Goal: Complete application form: Complete application form

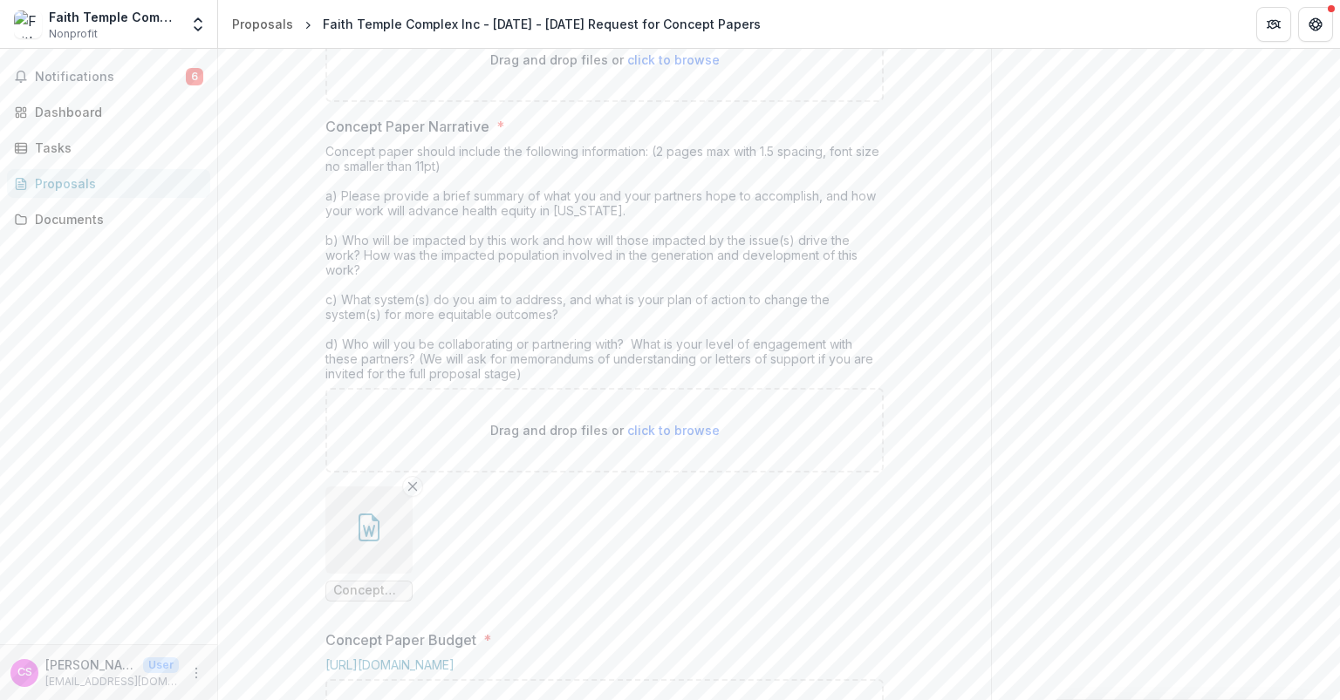
scroll to position [456, 0]
click at [682, 68] on span "click to browse" at bounding box center [673, 60] width 92 height 15
type input "**********"
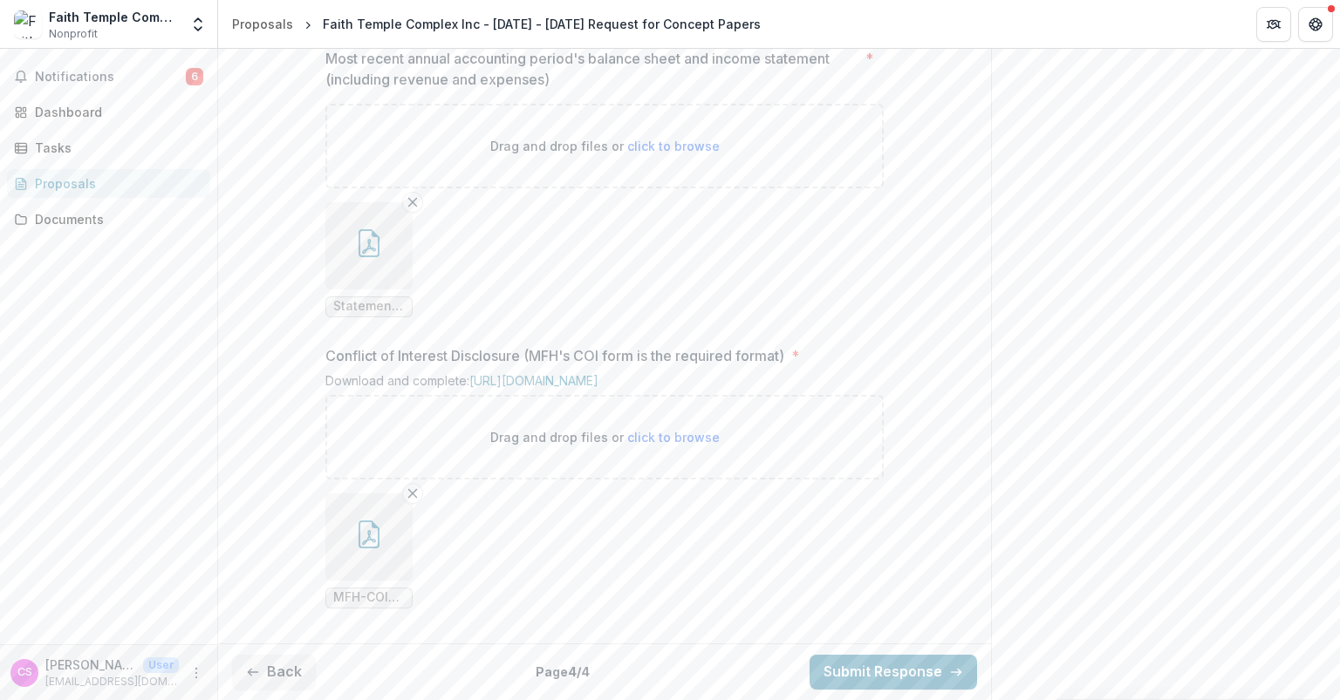
scroll to position [1954, 0]
click at [871, 680] on button "Submit Response" at bounding box center [892, 672] width 167 height 35
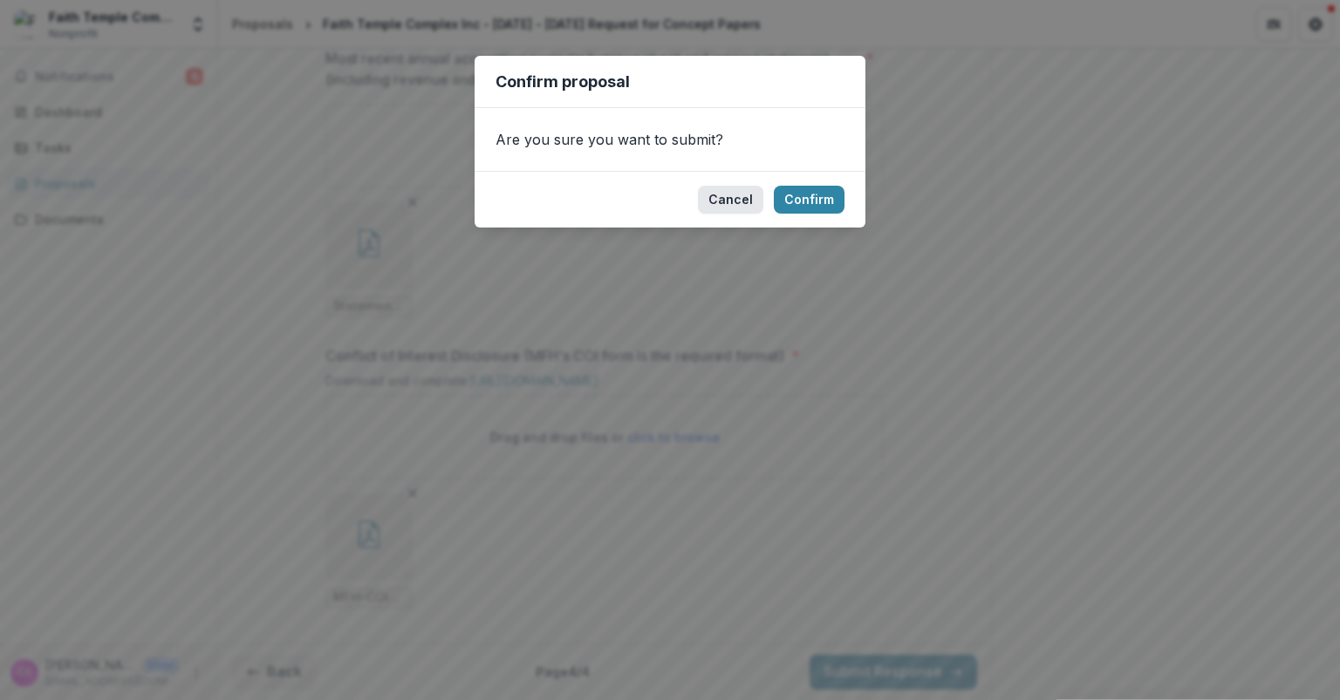
click at [730, 191] on button "Cancel" at bounding box center [730, 200] width 65 height 28
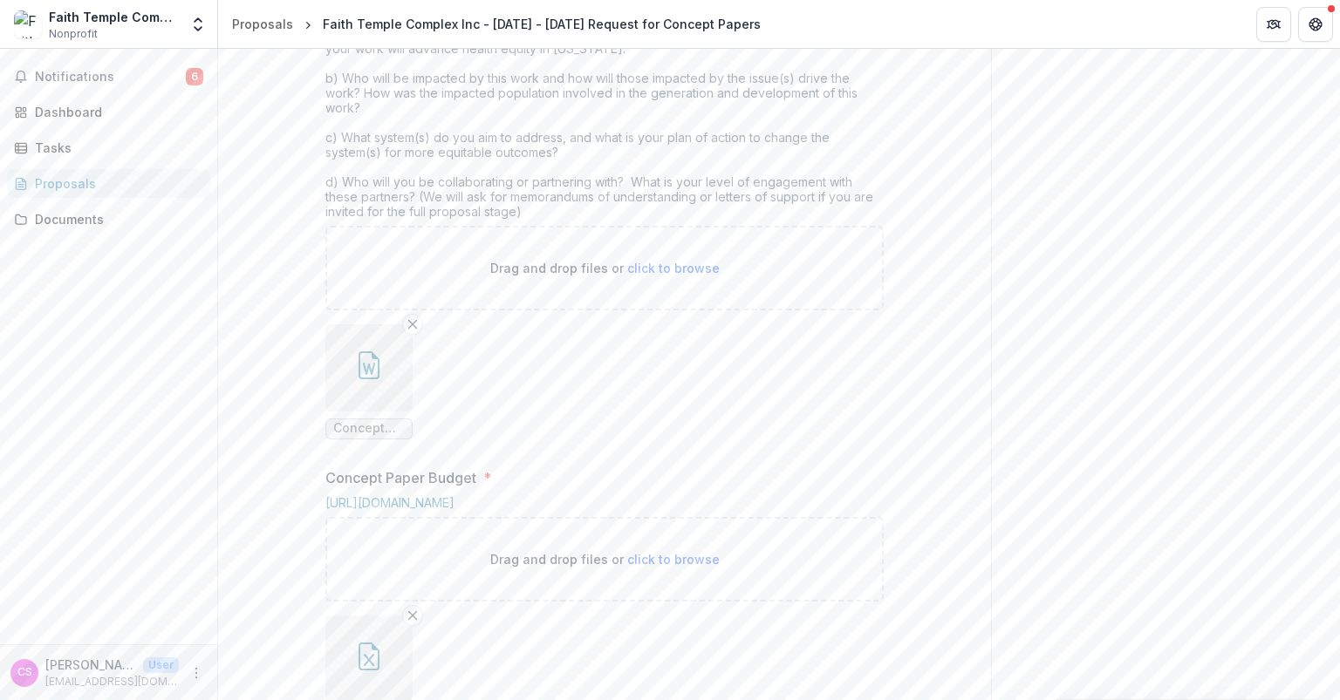
scroll to position [910, 0]
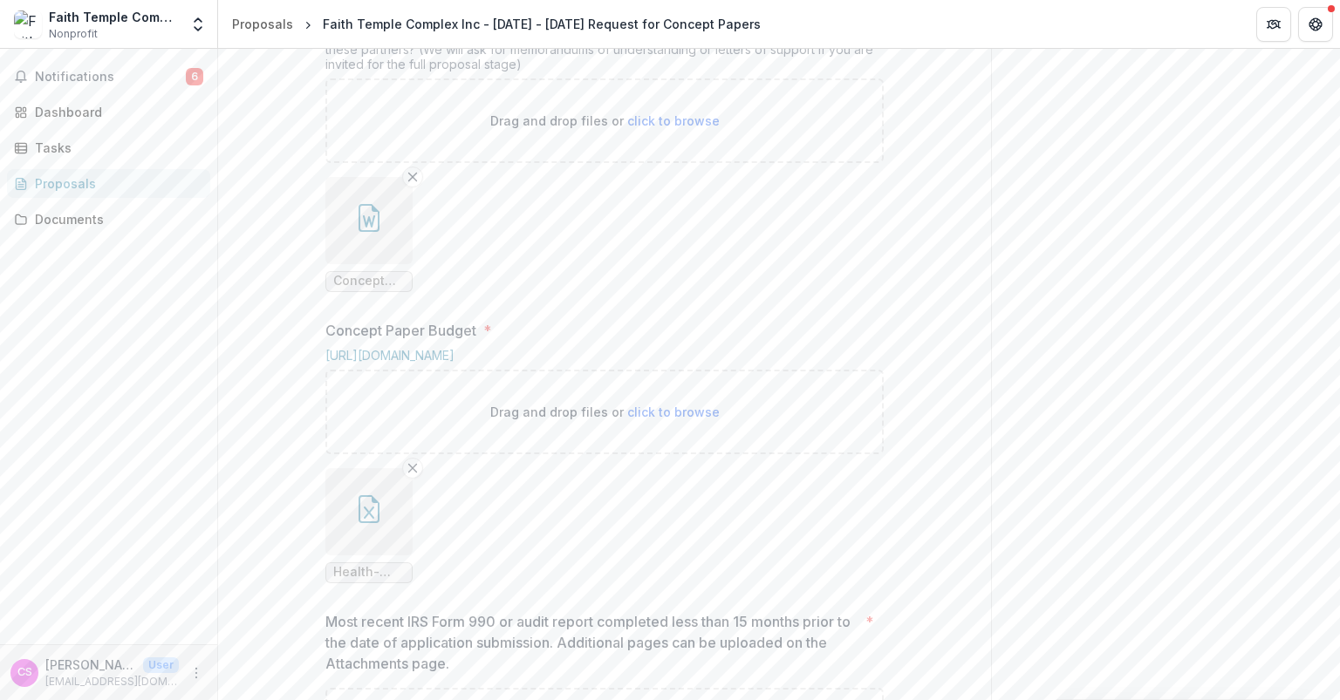
click at [365, 228] on icon "button" at bounding box center [369, 221] width 12 height 12
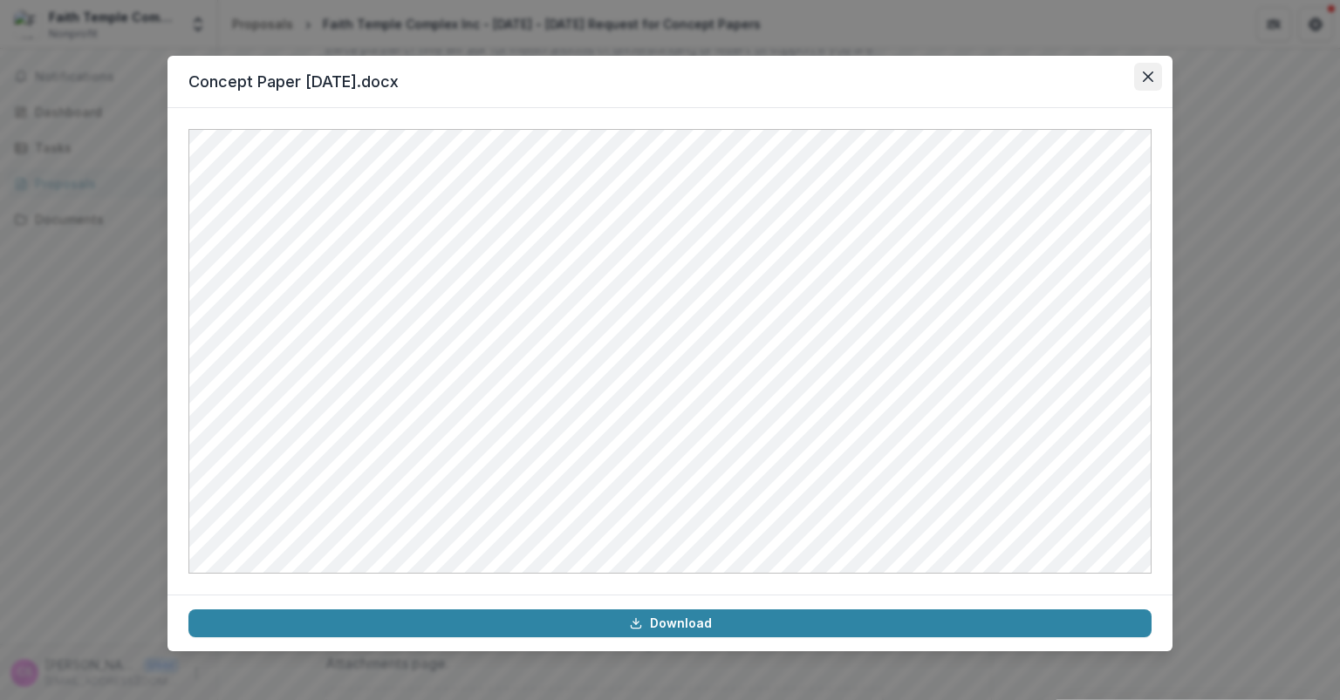
click at [1146, 72] on icon "Close" at bounding box center [1148, 77] width 10 height 10
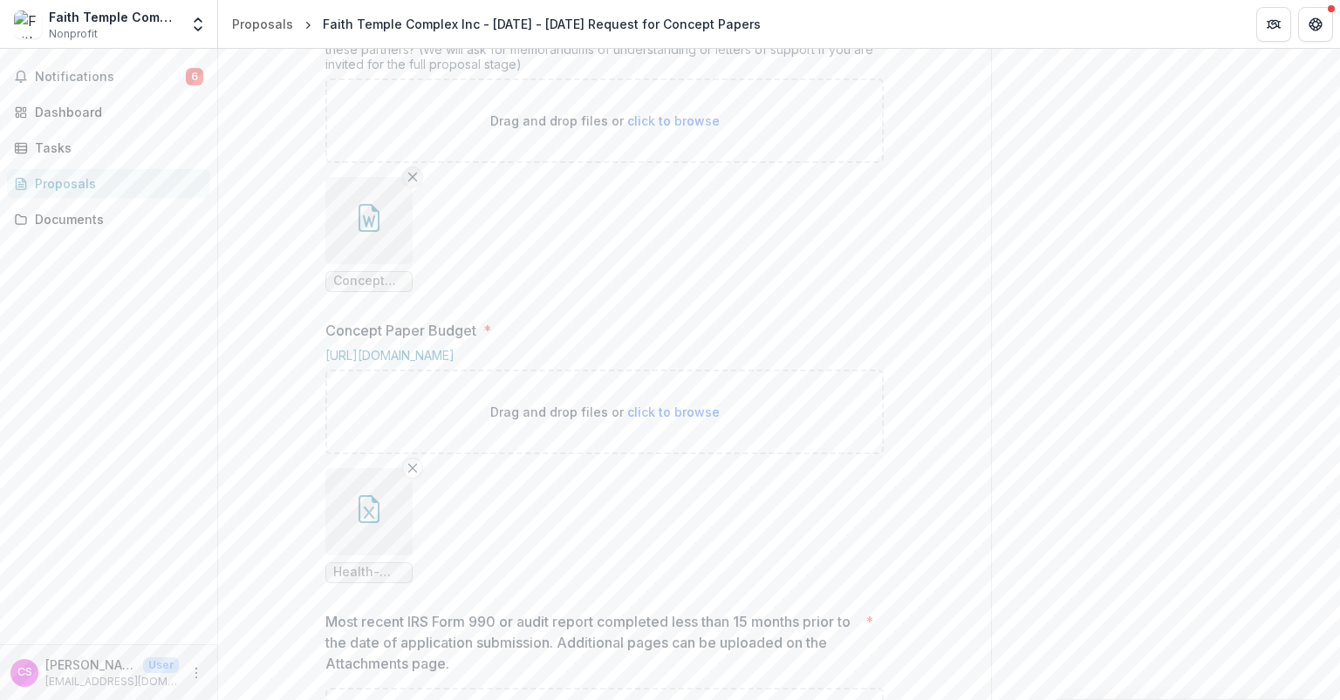
click at [411, 184] on icon "Remove File" at bounding box center [413, 177] width 14 height 14
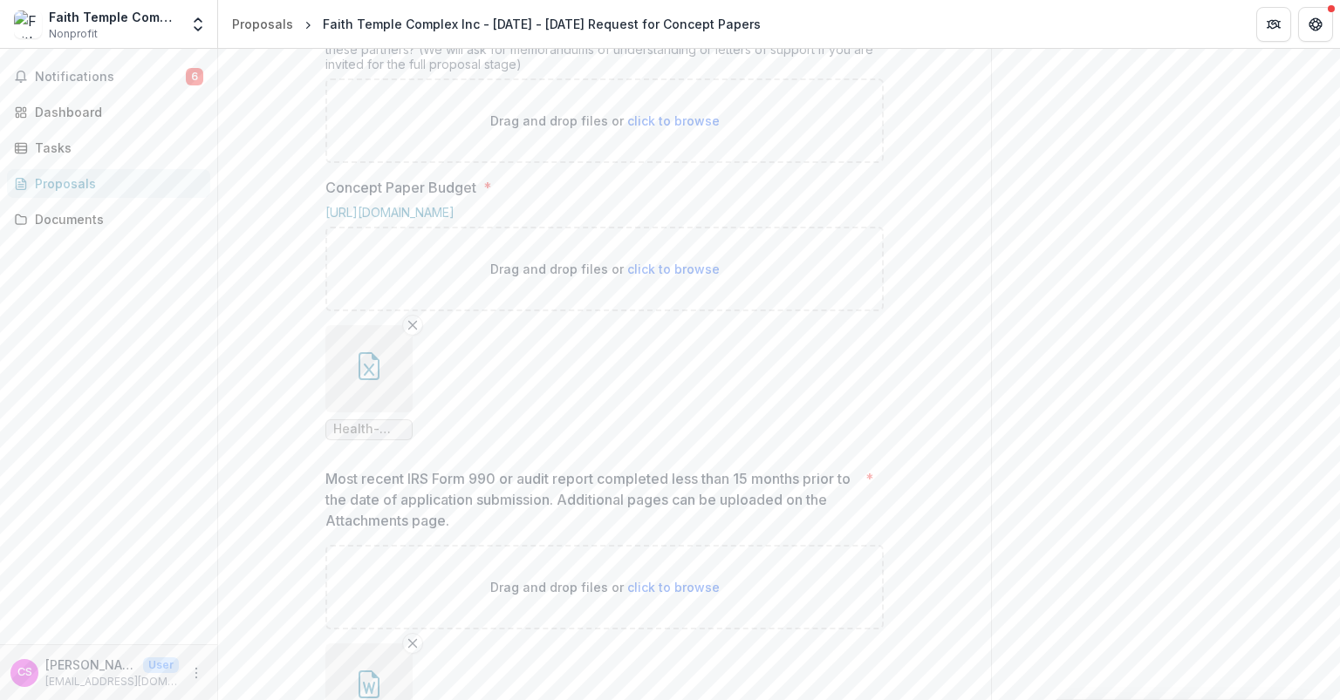
click at [667, 128] on span "click to browse" at bounding box center [673, 120] width 92 height 15
type input "**********"
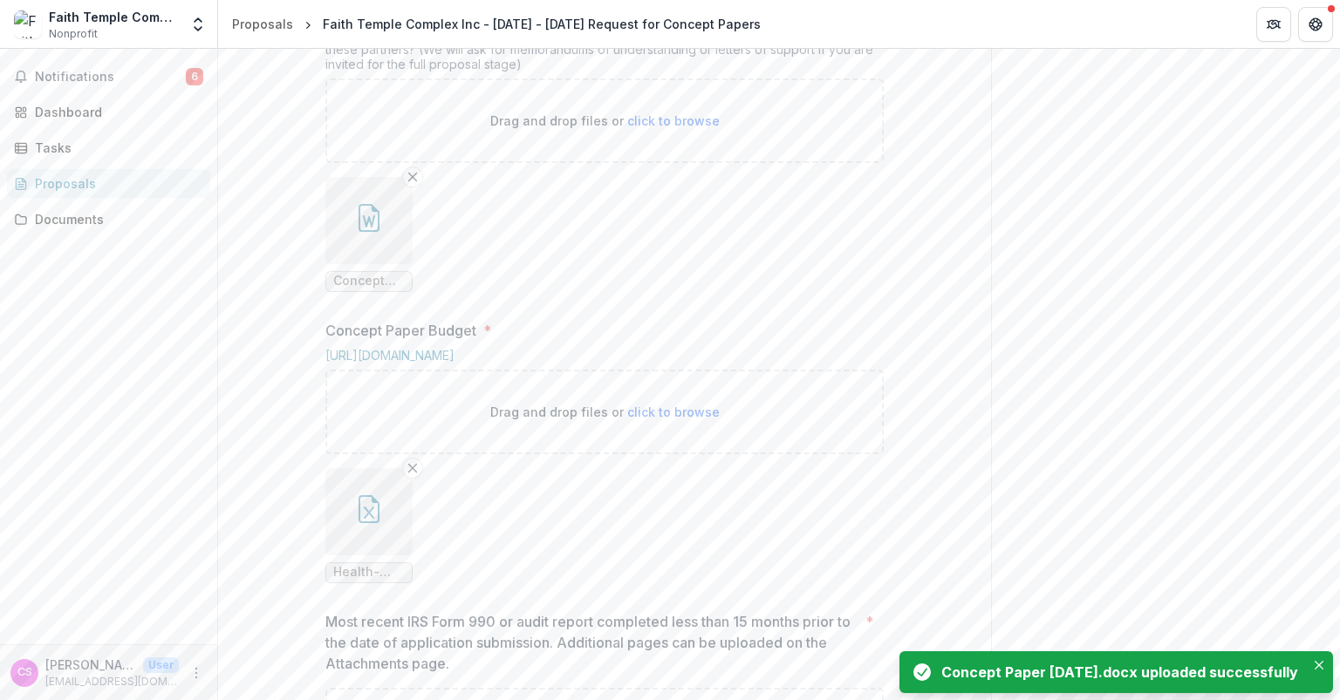
click at [364, 232] on icon "button" at bounding box center [369, 218] width 28 height 28
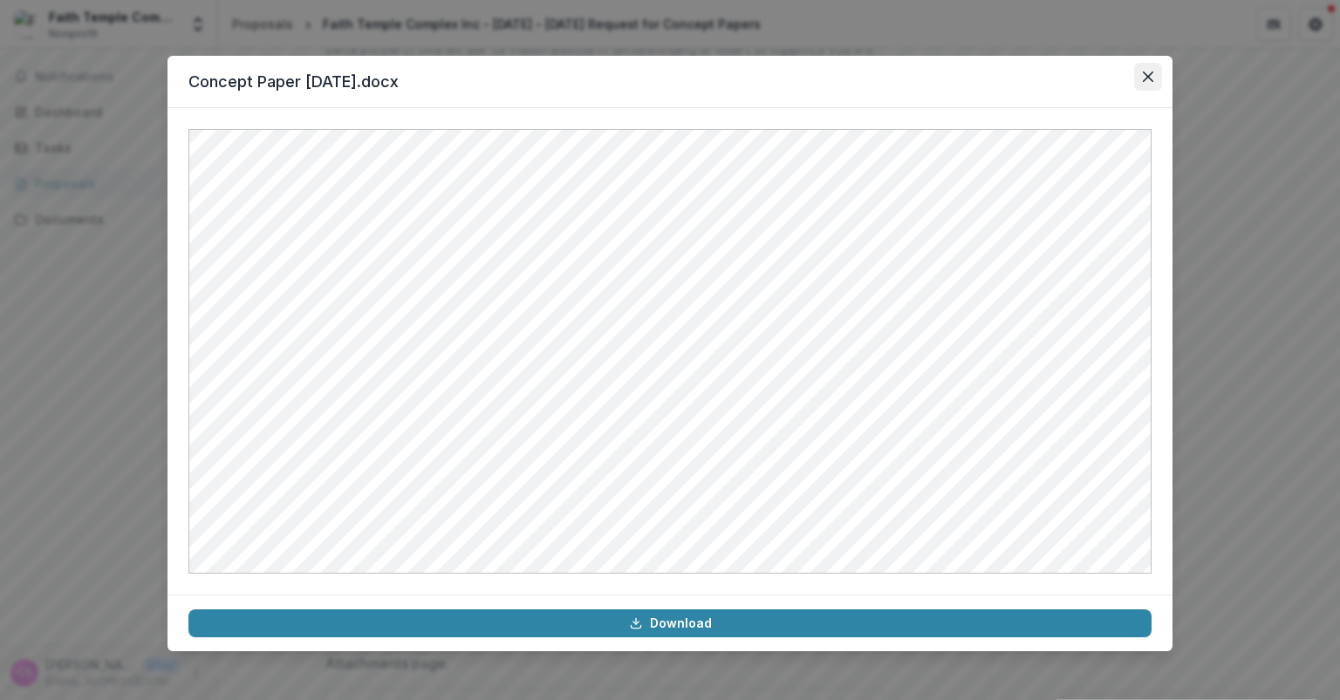
click at [1148, 69] on button "Close" at bounding box center [1148, 77] width 28 height 28
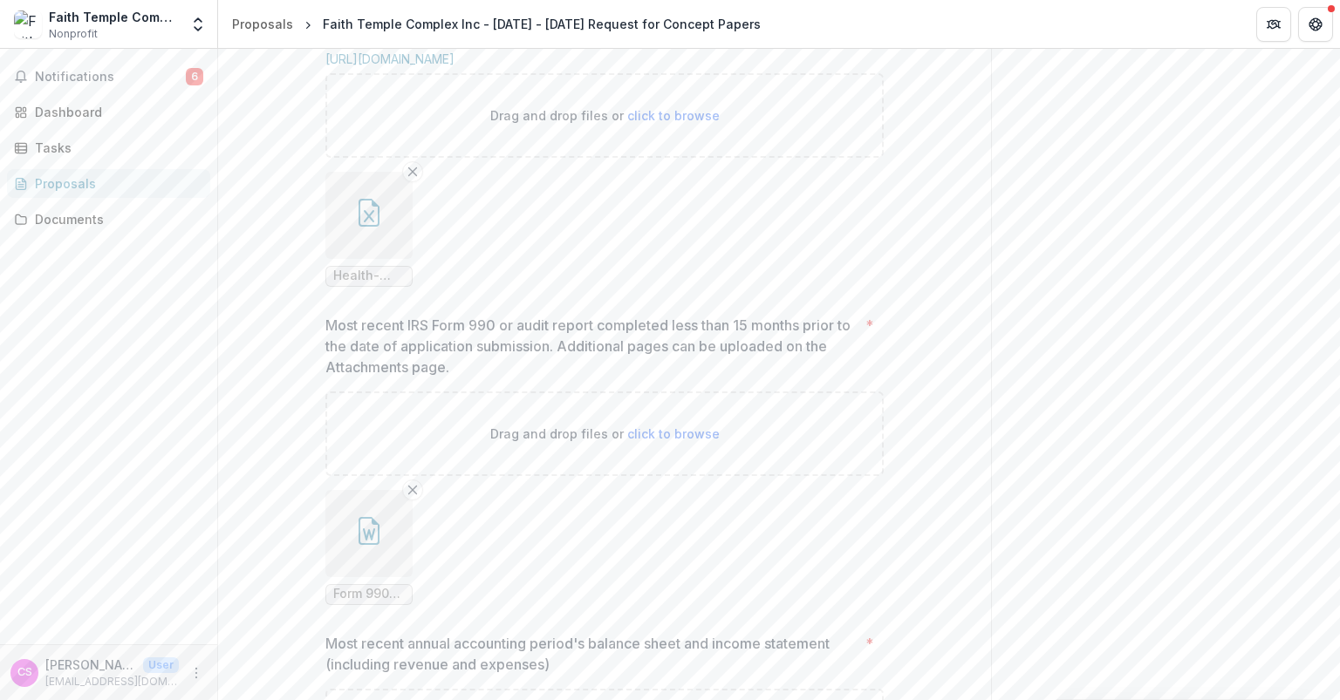
scroll to position [1207, 0]
click at [360, 258] on button "button" at bounding box center [368, 214] width 87 height 87
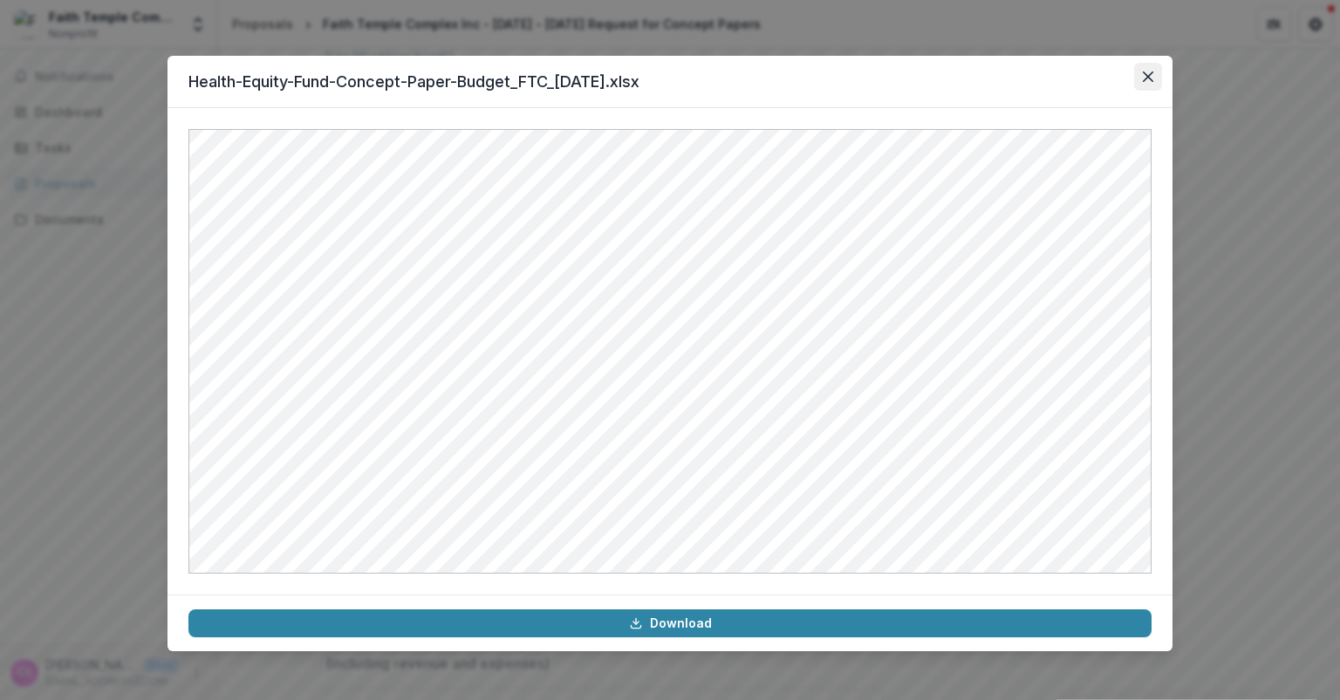
click at [1147, 76] on icon "Close" at bounding box center [1148, 77] width 10 height 10
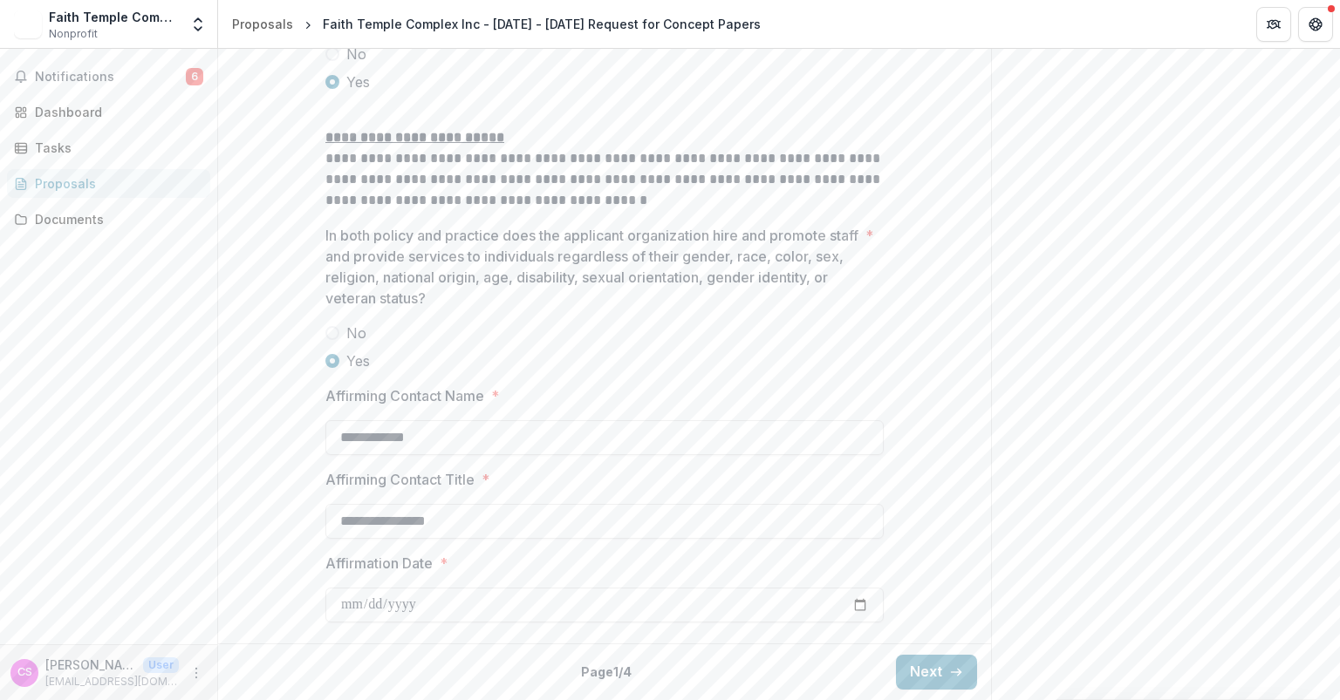
scroll to position [2368, 0]
click at [932, 673] on button "Next" at bounding box center [936, 672] width 81 height 35
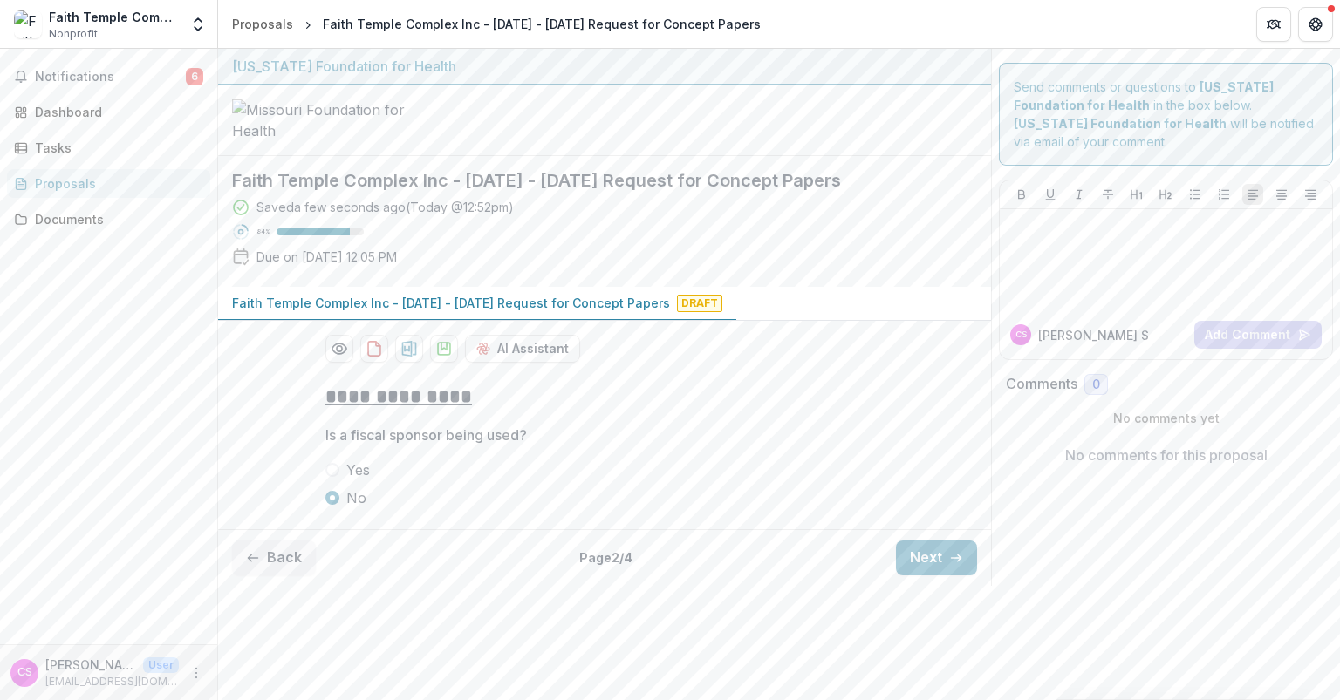
scroll to position [18, 0]
click at [932, 576] on button "Next" at bounding box center [936, 558] width 81 height 35
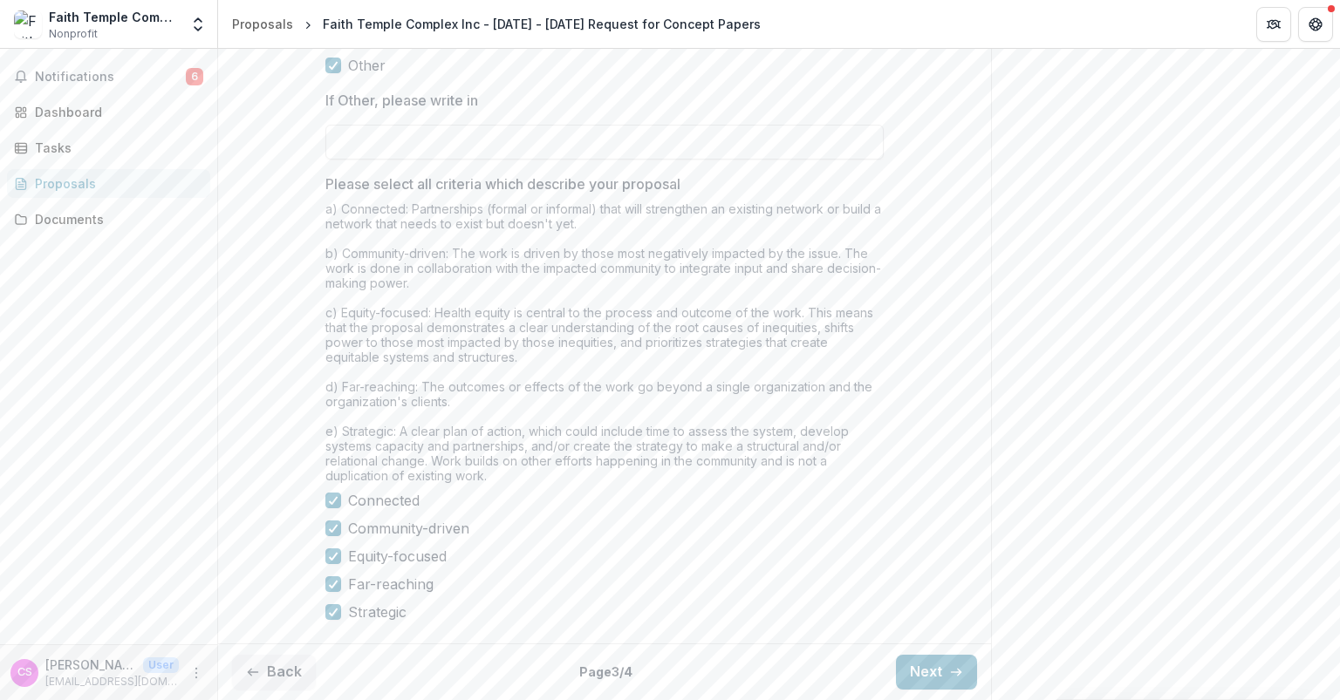
scroll to position [1536, 0]
click at [936, 674] on button "Next" at bounding box center [936, 672] width 81 height 35
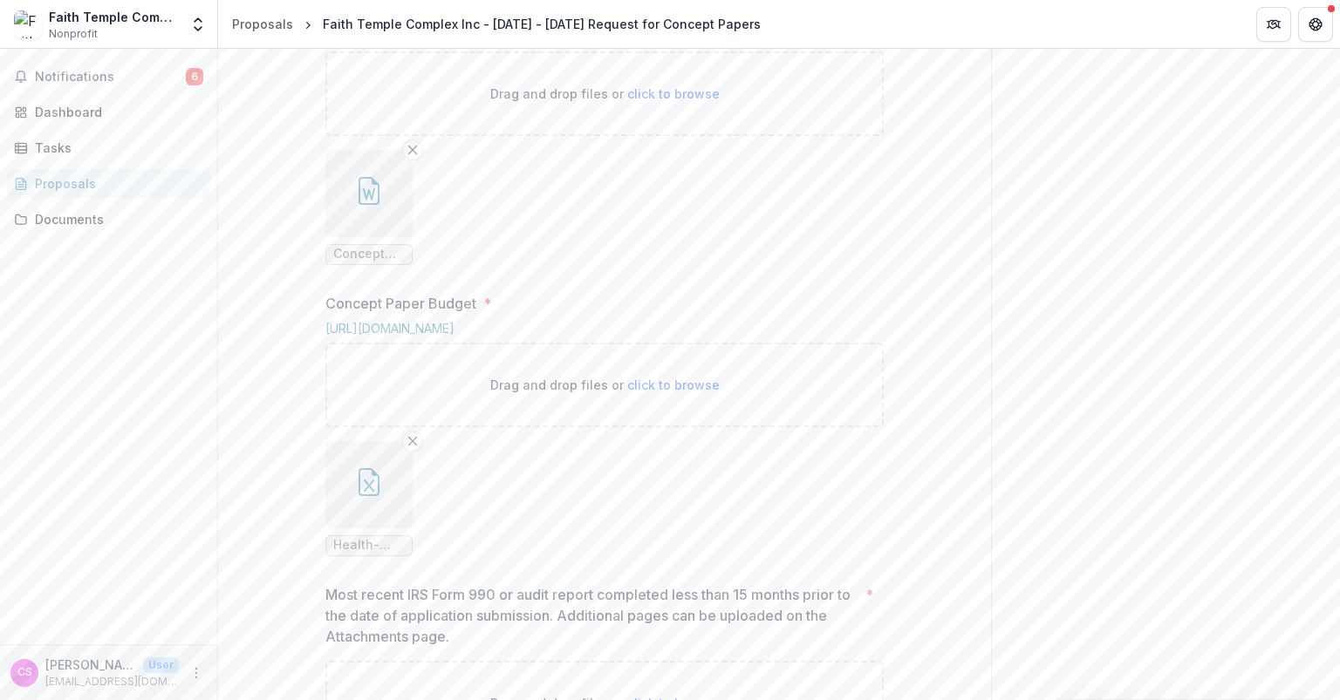
scroll to position [936, 0]
click at [369, 206] on icon "button" at bounding box center [369, 192] width 28 height 28
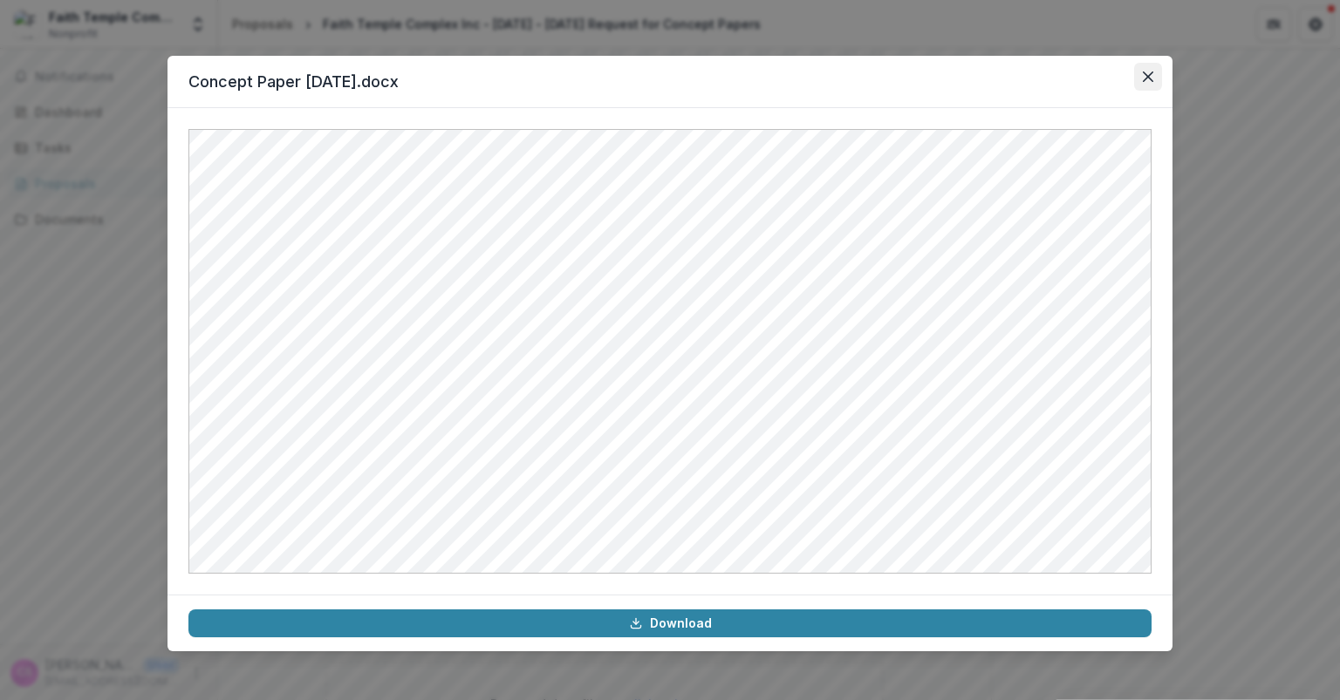
click at [1152, 72] on icon "Close" at bounding box center [1148, 77] width 10 height 10
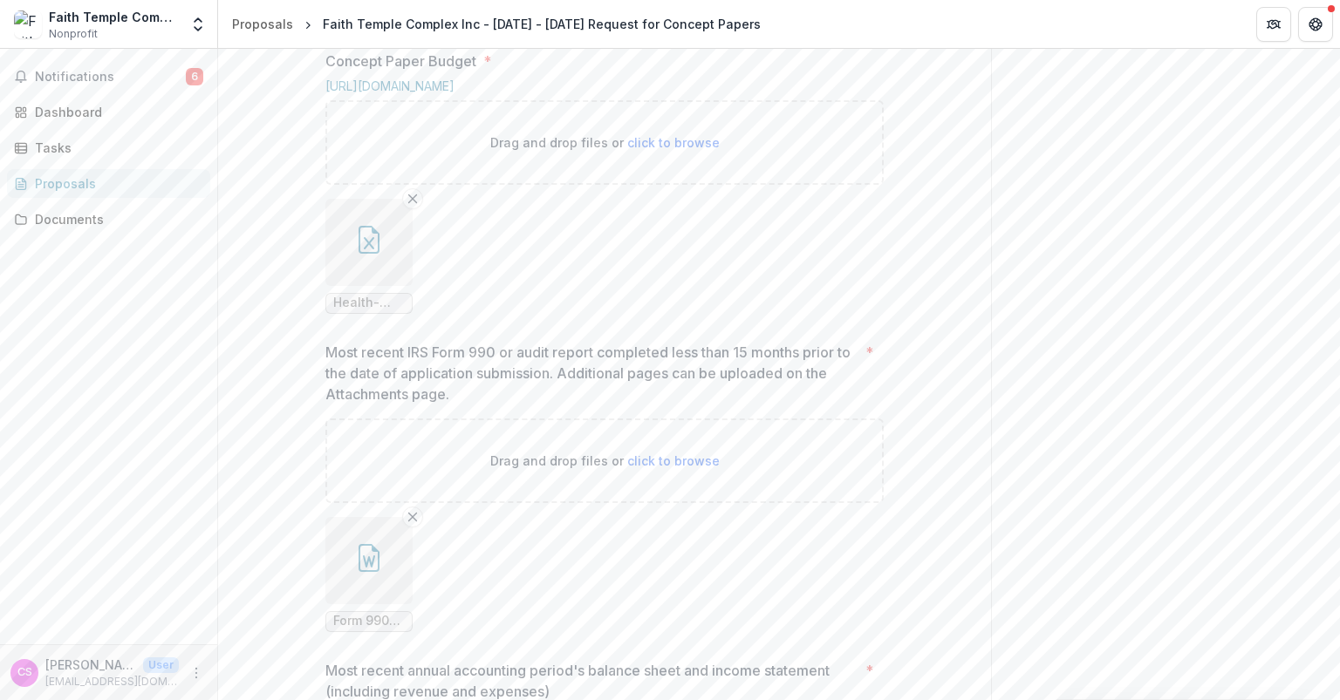
scroll to position [1180, 0]
click at [379, 253] on icon "button" at bounding box center [369, 239] width 28 height 28
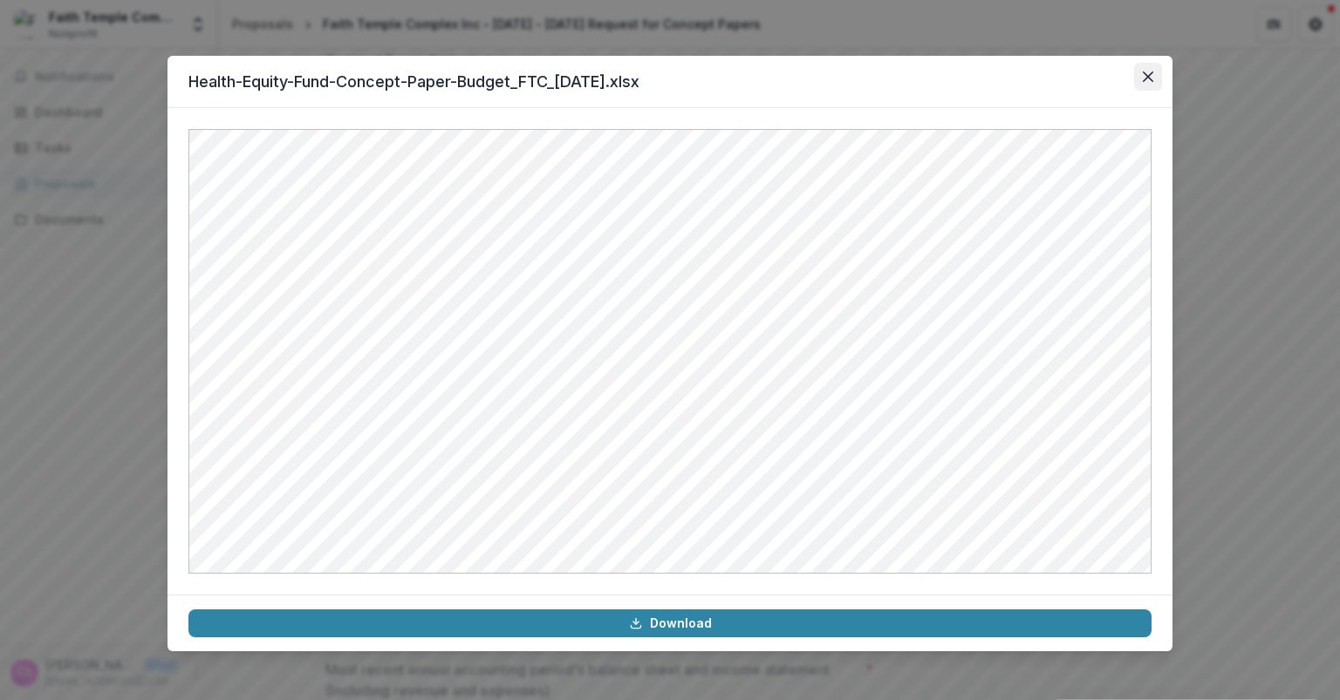
click at [1147, 77] on icon "Close" at bounding box center [1148, 77] width 10 height 10
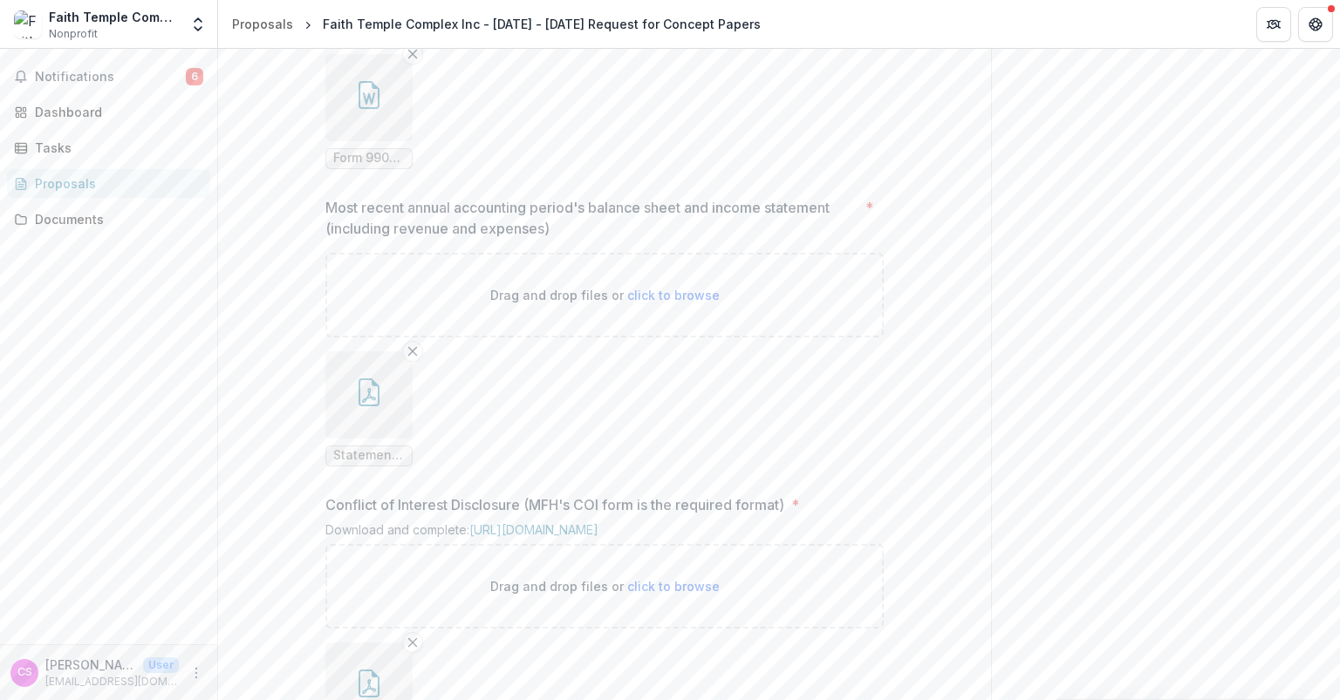
scroll to position [1643, 0]
click at [360, 108] on icon "button" at bounding box center [369, 94] width 28 height 28
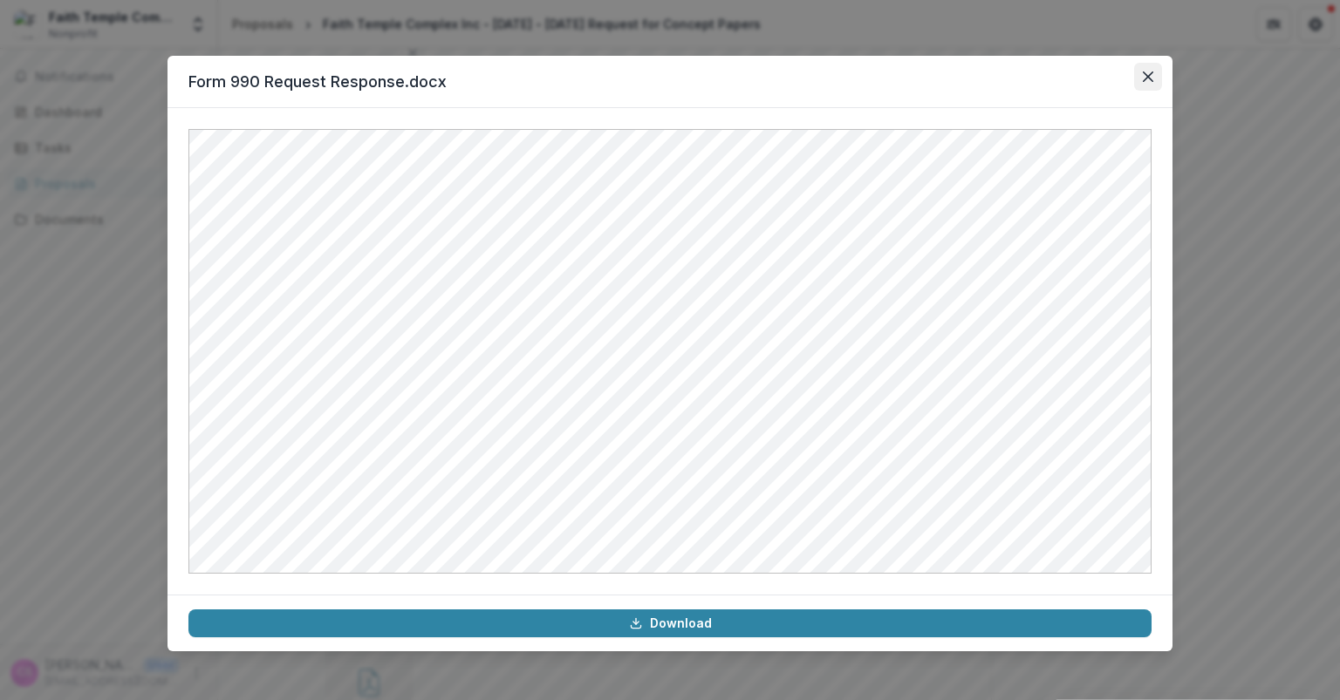
click at [1142, 80] on button "Close" at bounding box center [1148, 77] width 28 height 28
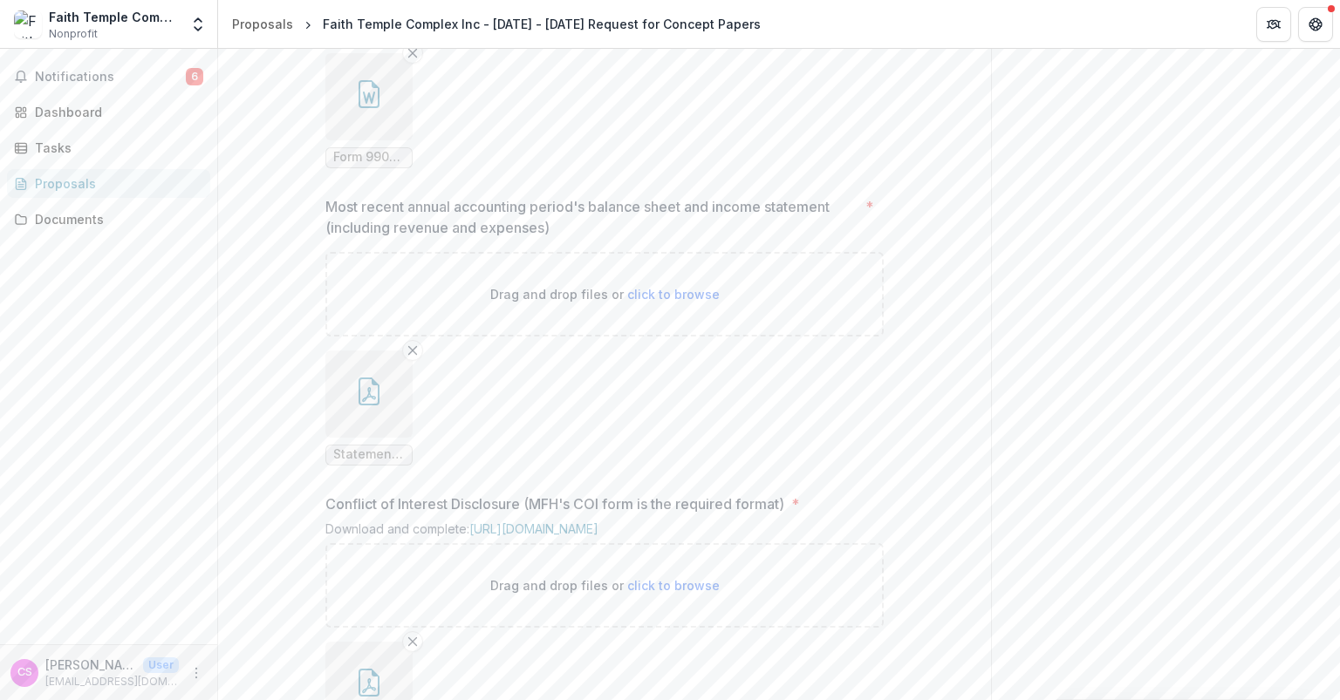
click at [365, 406] on icon "button" at bounding box center [369, 392] width 28 height 28
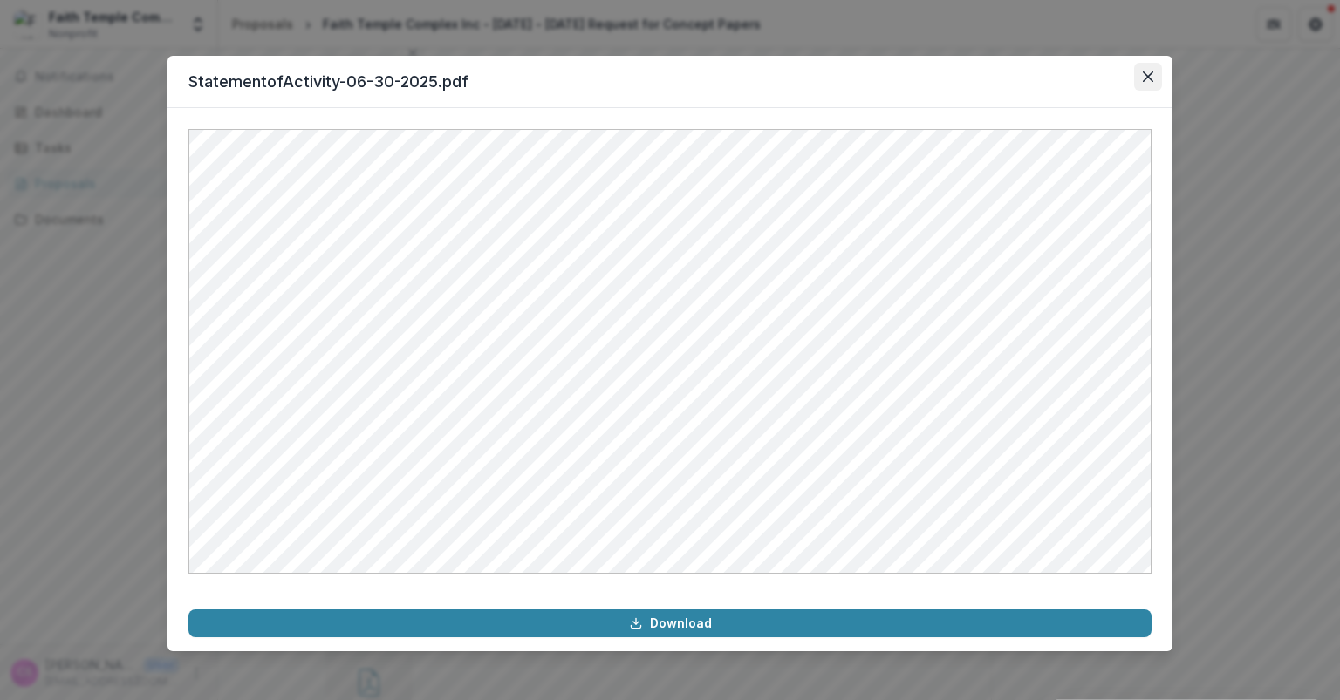
click at [1143, 72] on icon "Close" at bounding box center [1148, 77] width 10 height 10
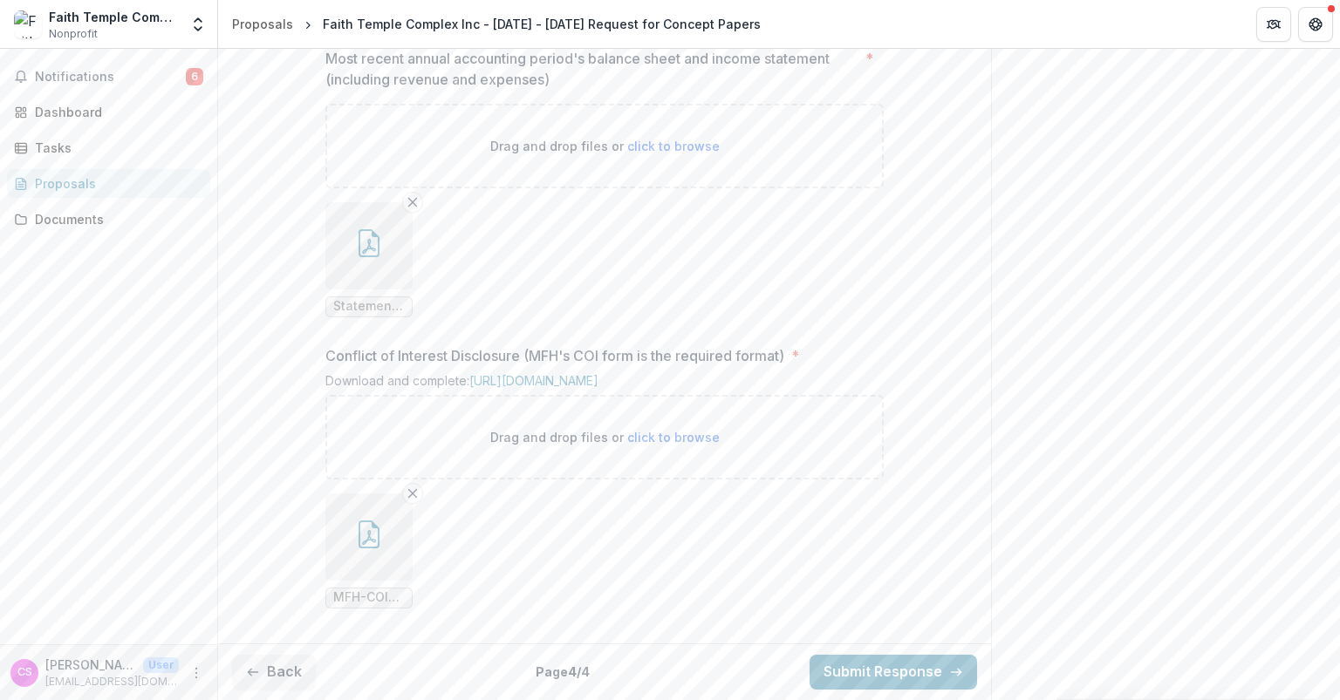
scroll to position [1954, 0]
click at [372, 543] on icon "button" at bounding box center [369, 535] width 28 height 28
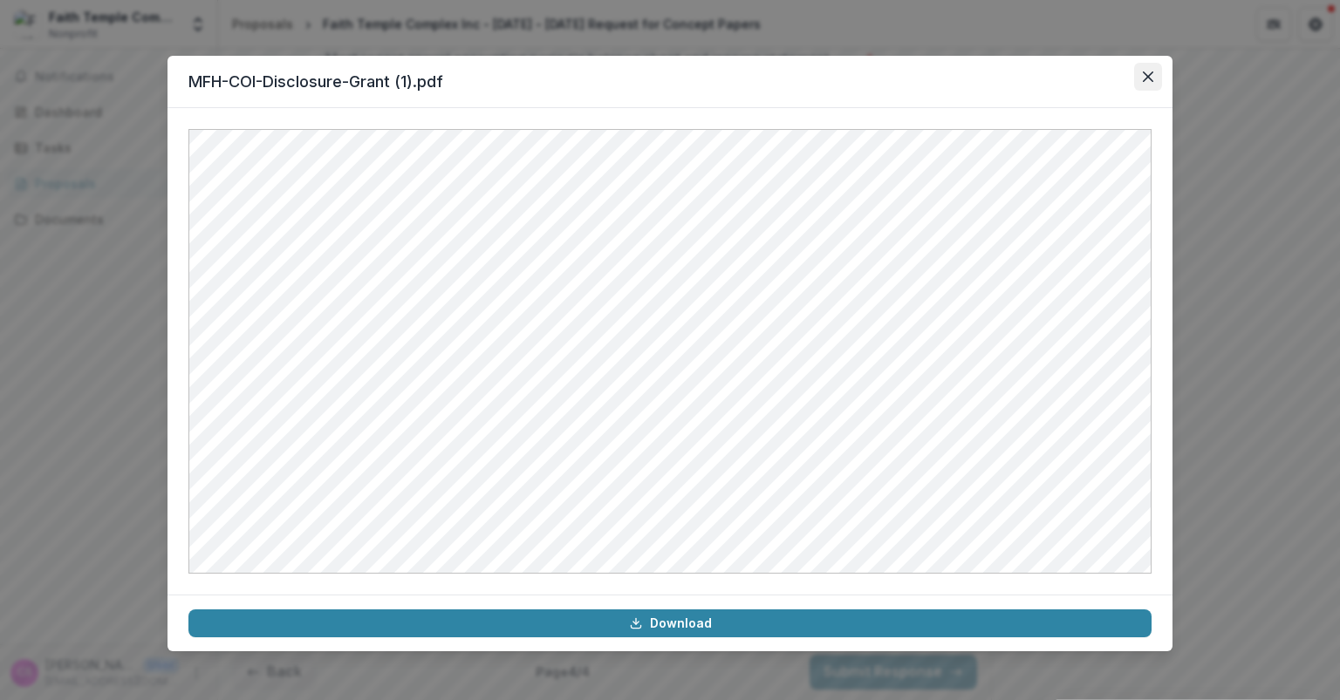
click at [1143, 74] on icon "Close" at bounding box center [1148, 77] width 10 height 10
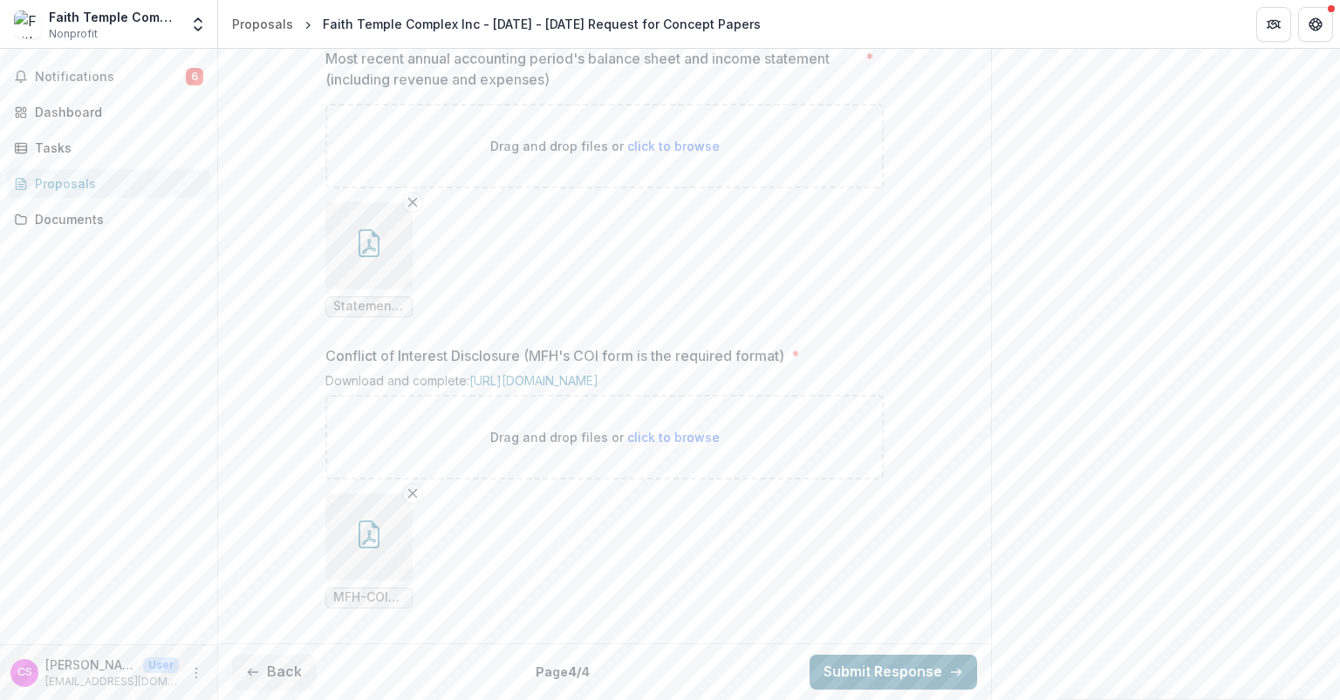
click at [874, 668] on button "Submit Response" at bounding box center [892, 672] width 167 height 35
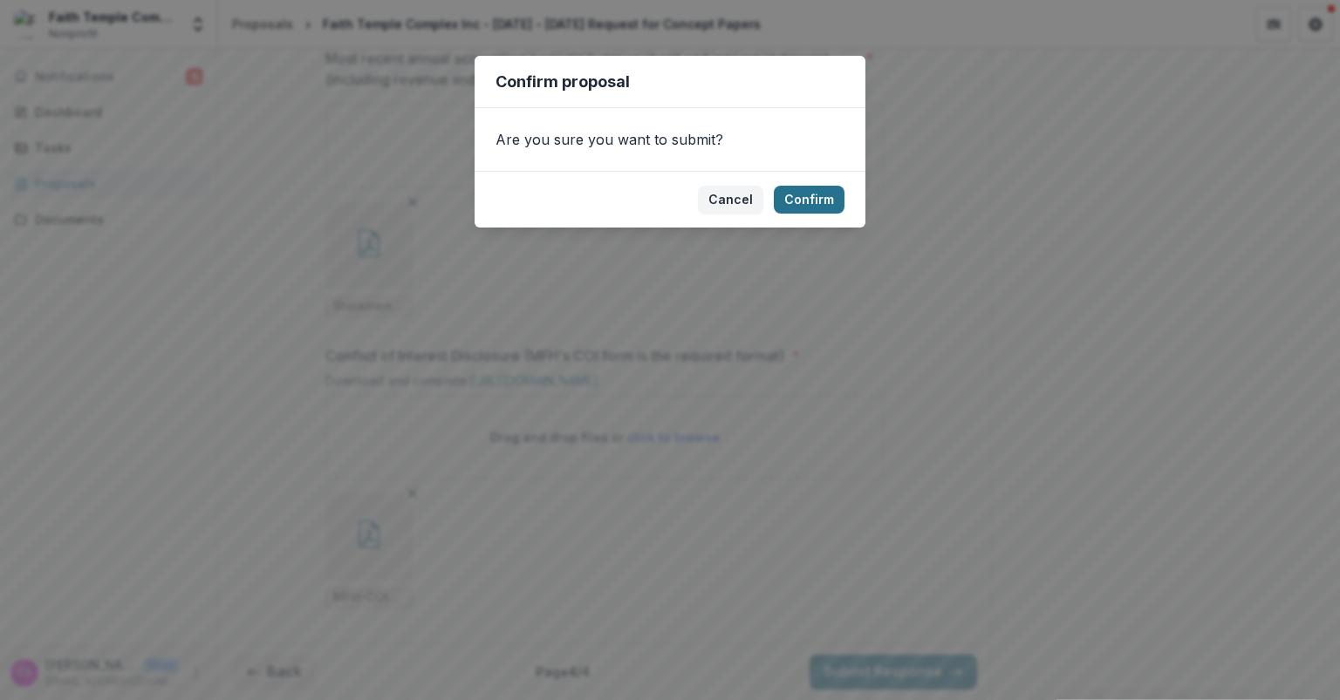
click at [820, 197] on button "Confirm" at bounding box center [809, 200] width 71 height 28
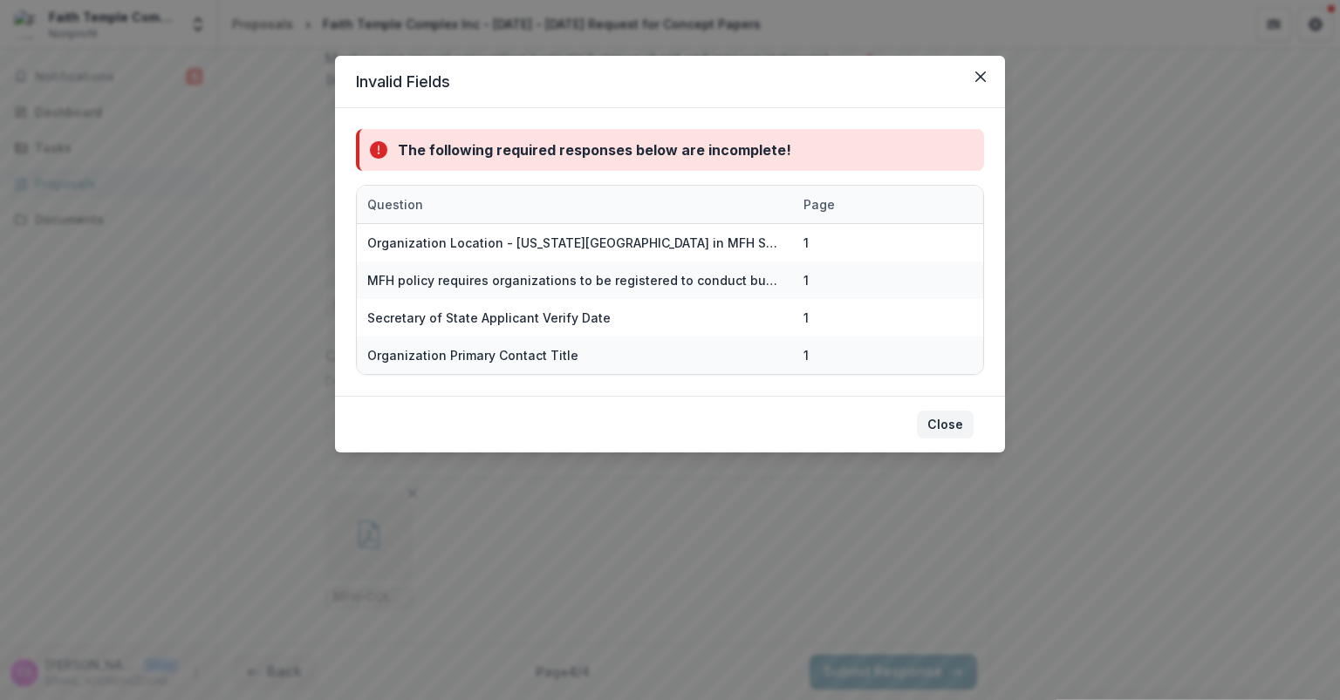
click at [953, 431] on button "Close" at bounding box center [945, 425] width 57 height 28
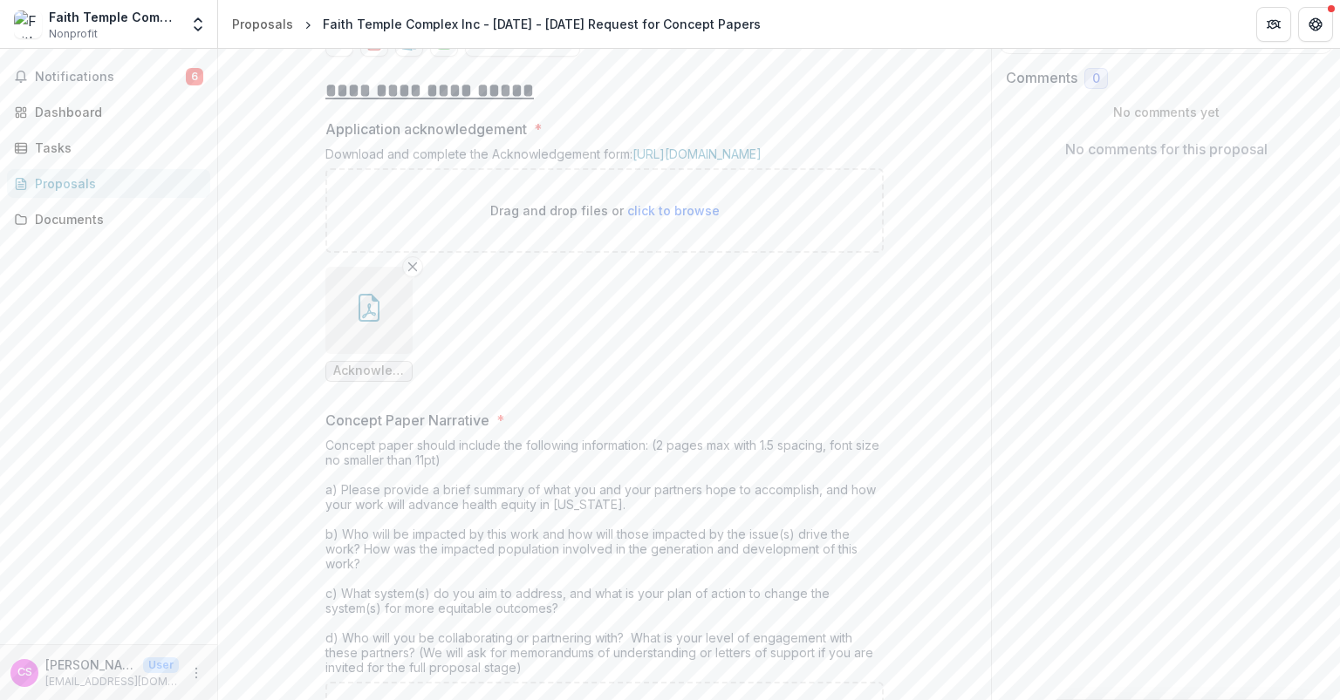
scroll to position [0, 0]
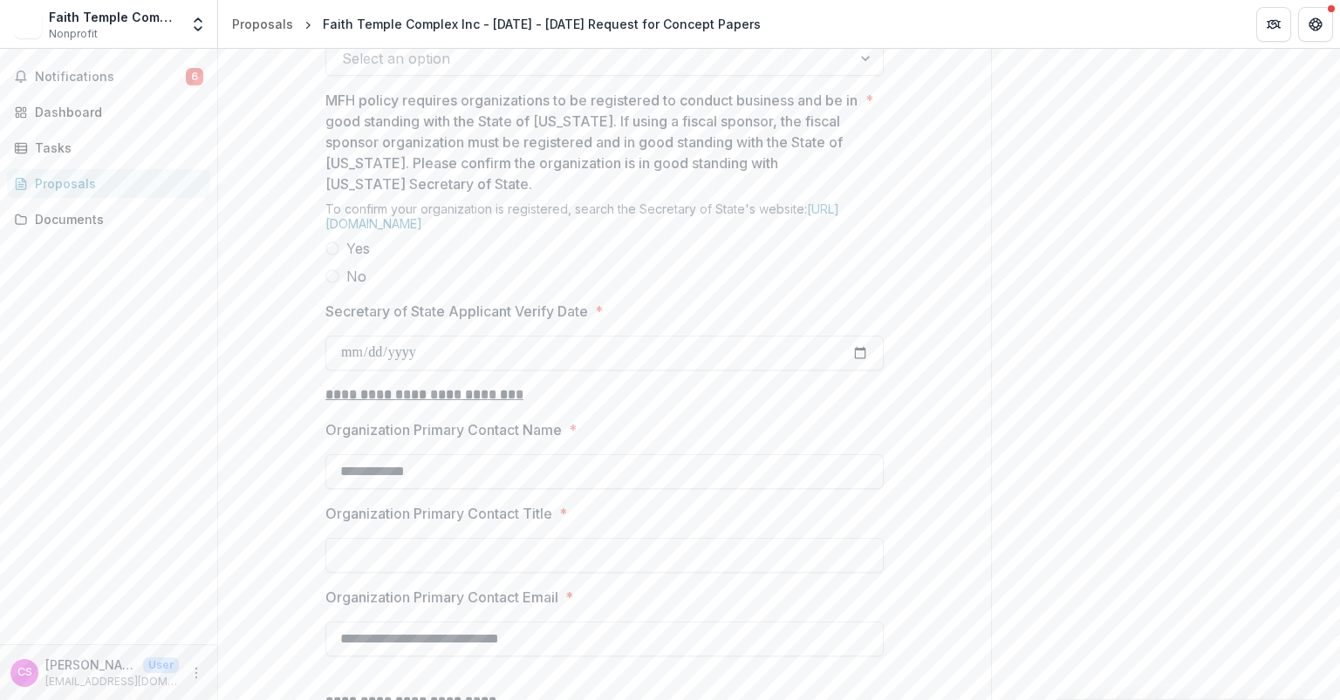
scroll to position [1518, 0]
click at [325, 255] on span at bounding box center [332, 248] width 14 height 14
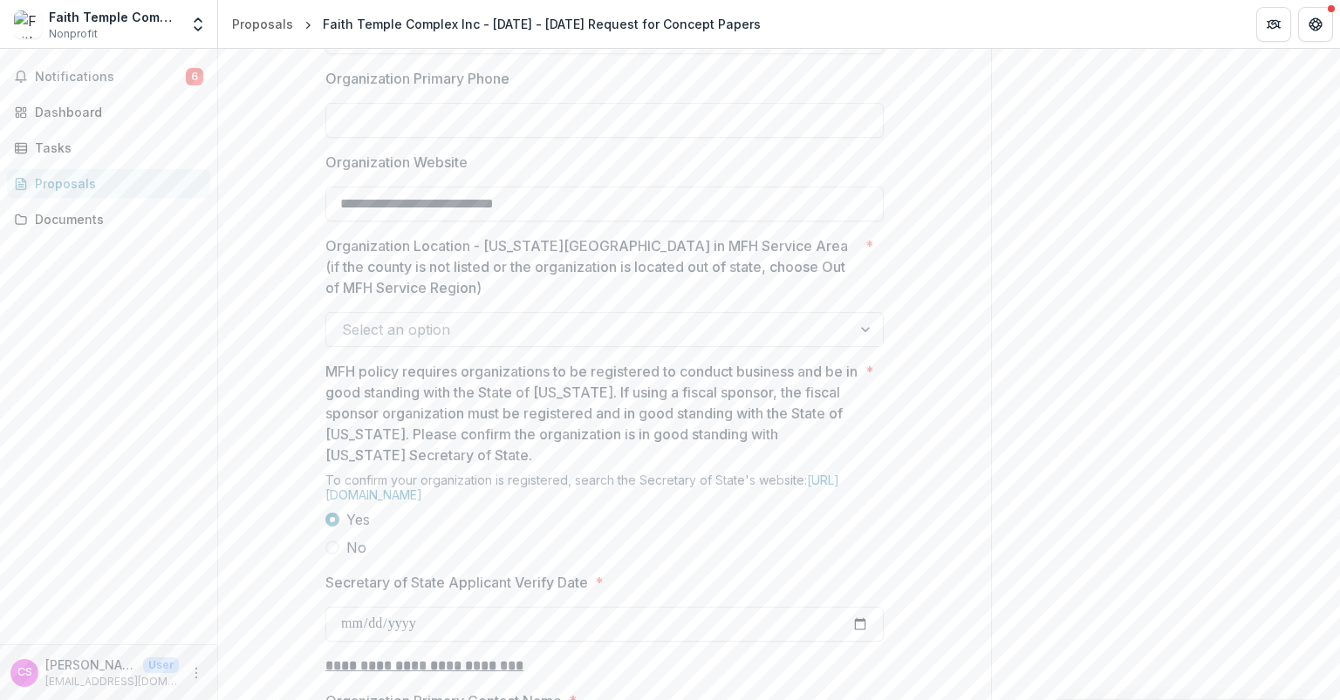
scroll to position [1245, 0]
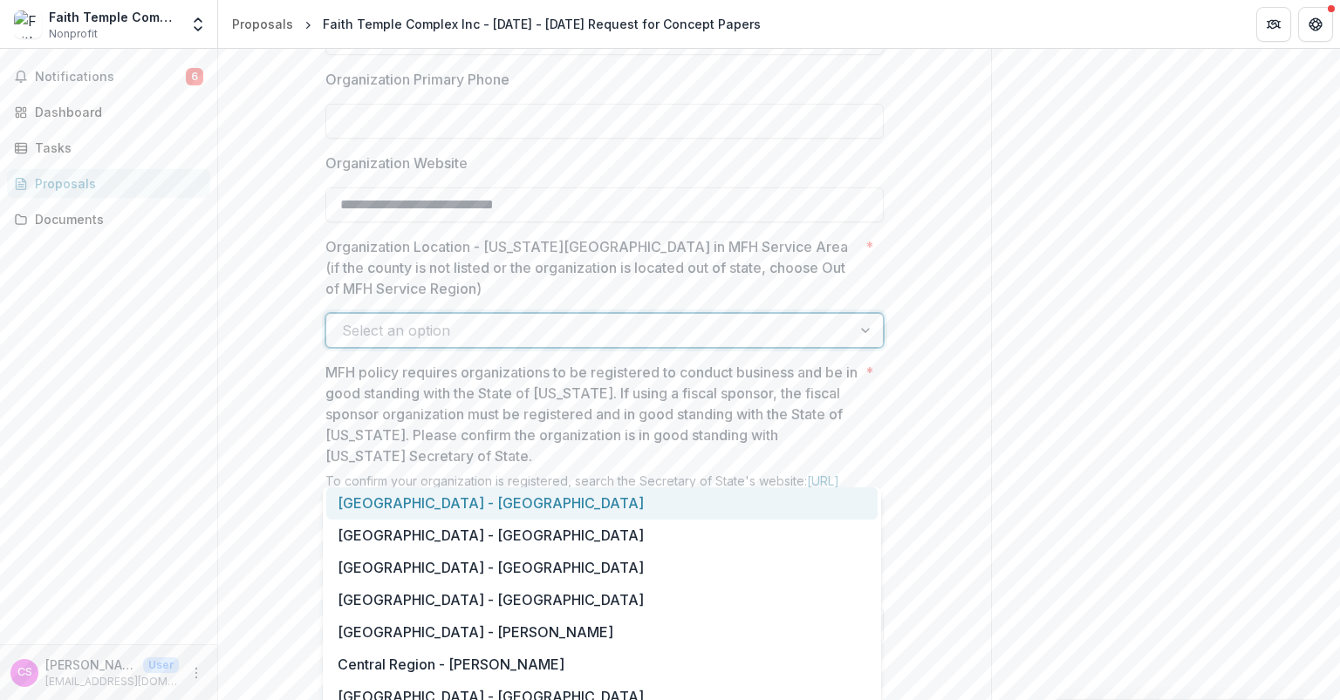
click at [462, 345] on div "Select an option" at bounding box center [588, 331] width 525 height 28
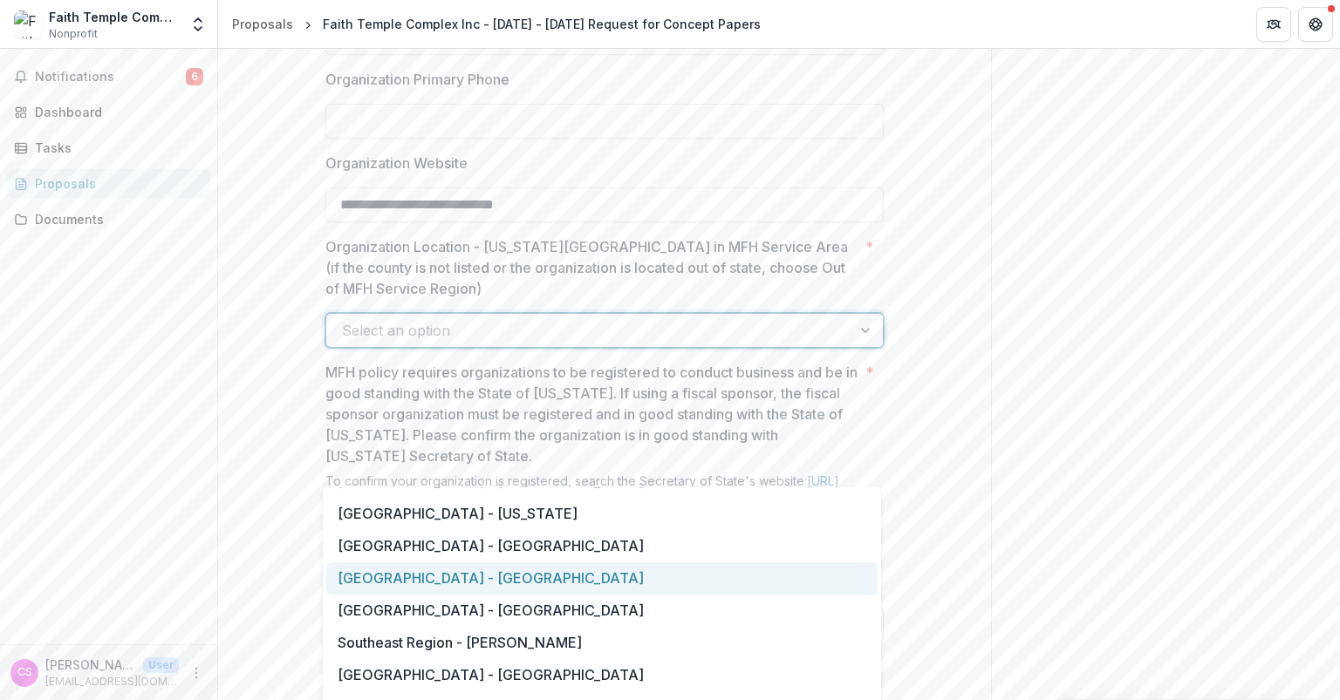
scroll to position [1797, 0]
click at [485, 588] on div "Southeast Region - Pemiscot" at bounding box center [601, 579] width 551 height 32
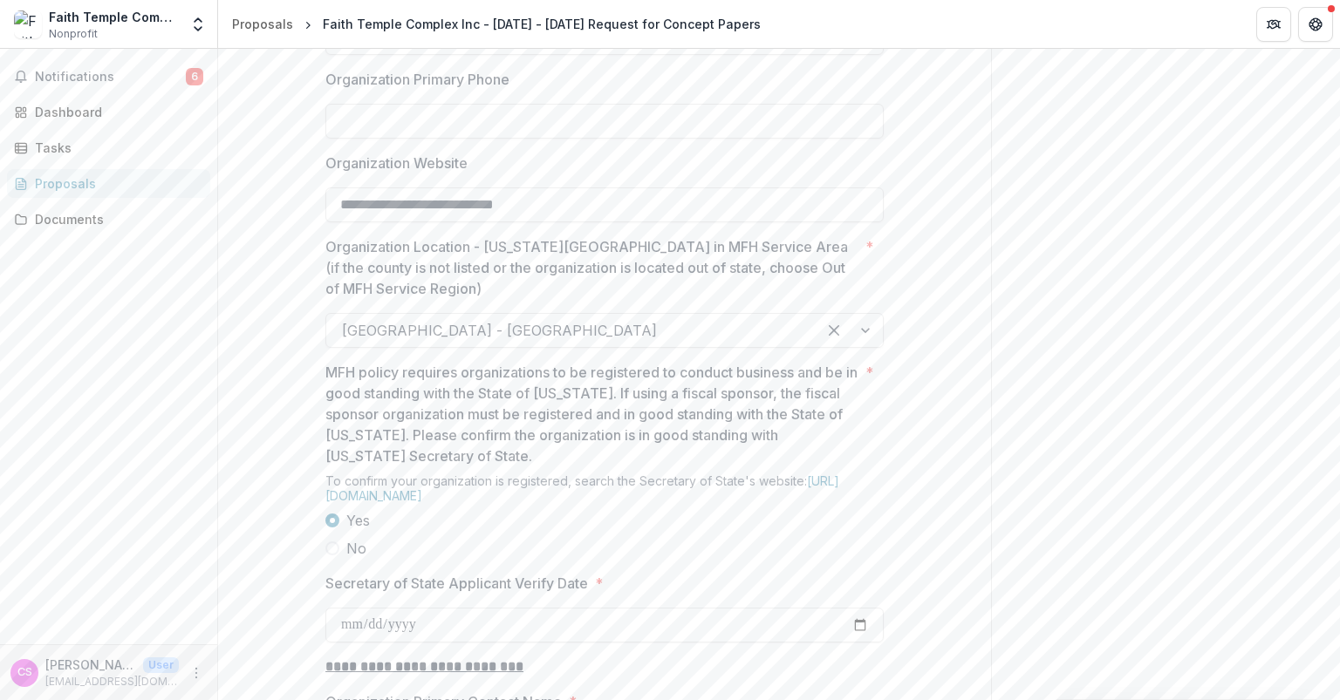
click at [580, 276] on div "**********" at bounding box center [604, 375] width 558 height 2502
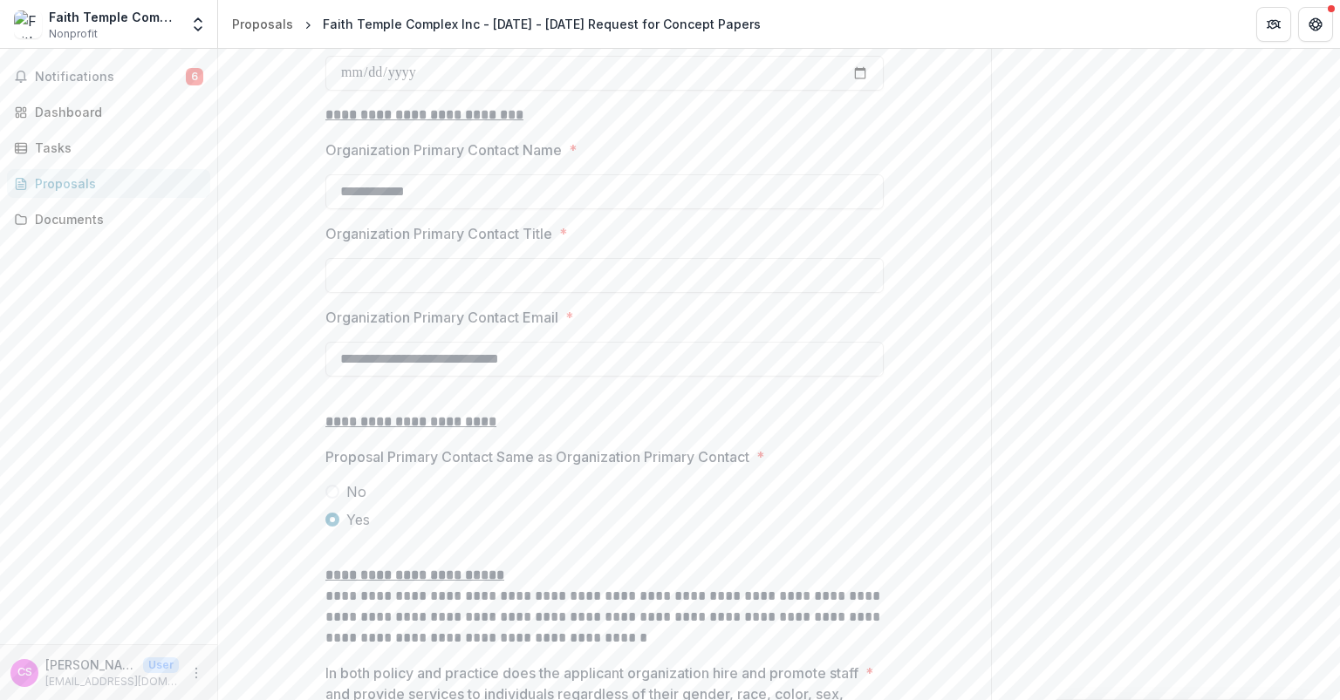
scroll to position [1798, 0]
click at [463, 292] on input "Organization Primary Contact Title *" at bounding box center [604, 274] width 558 height 35
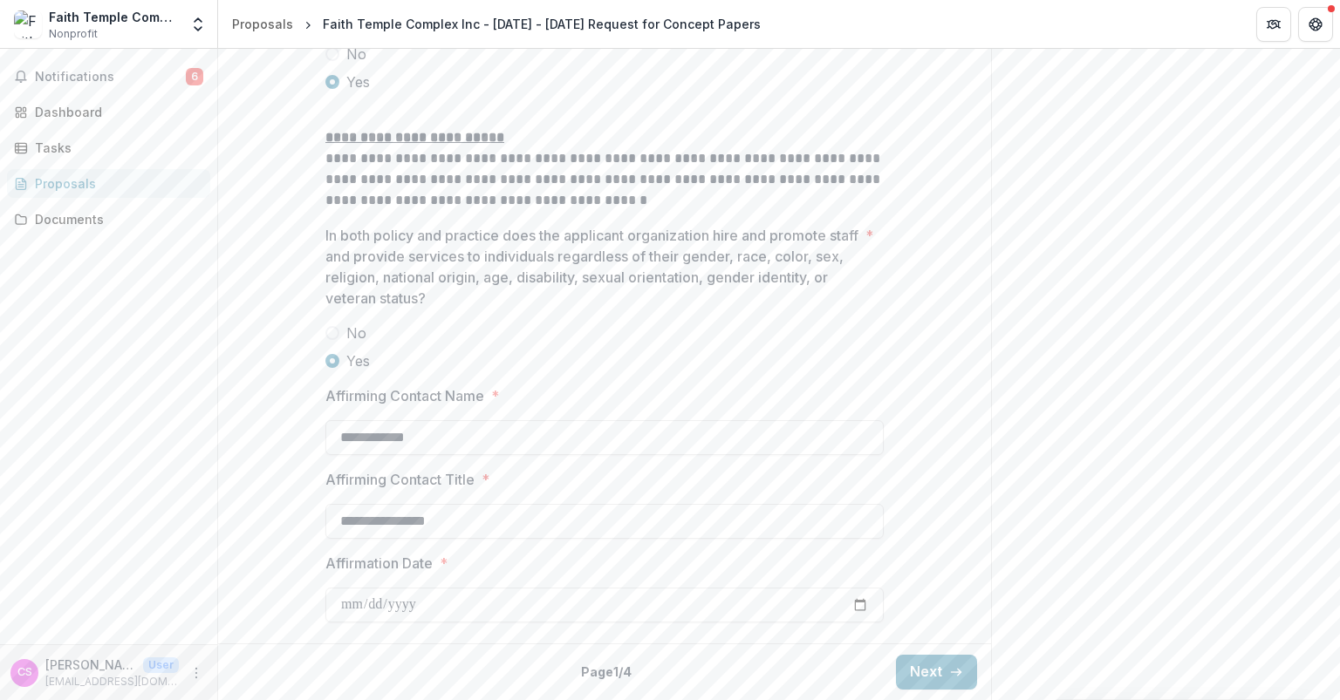
scroll to position [2368, 0]
type input "**********"
click at [461, 526] on input "**********" at bounding box center [604, 521] width 558 height 35
type input "**********"
click at [644, 334] on label "No" at bounding box center [604, 333] width 558 height 21
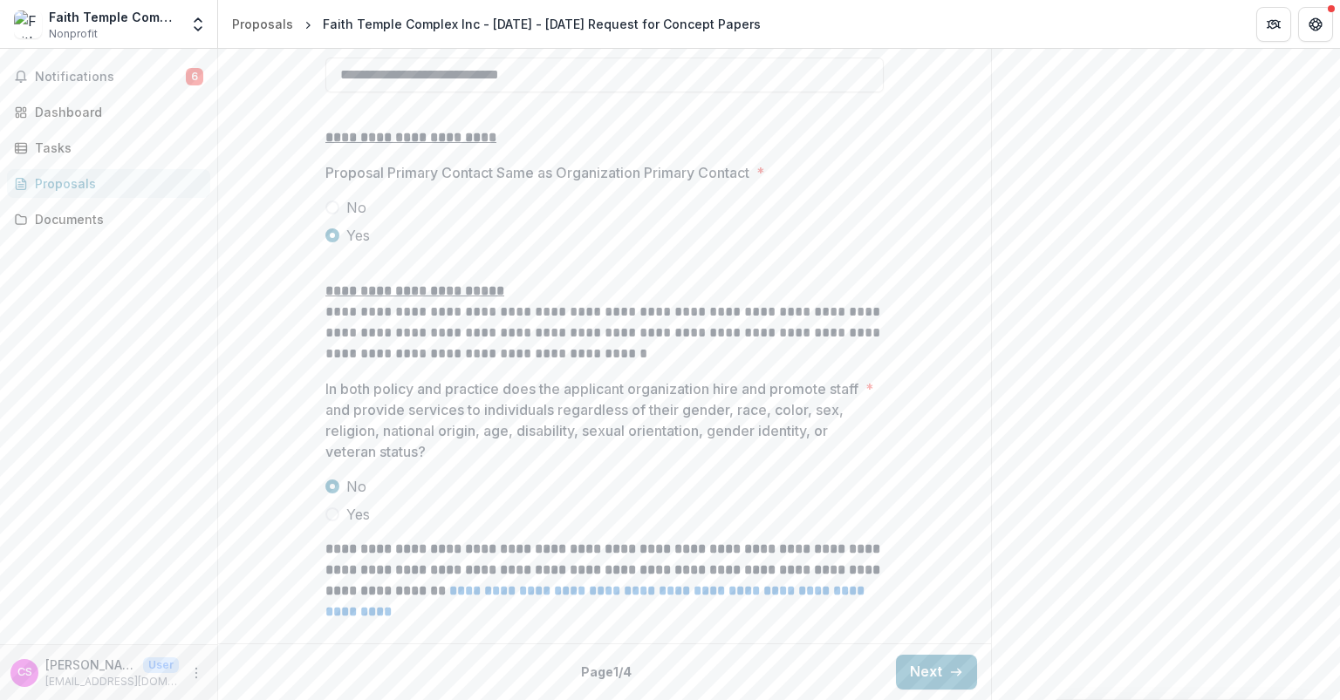
scroll to position [2214, 0]
click at [325, 515] on span at bounding box center [332, 515] width 14 height 14
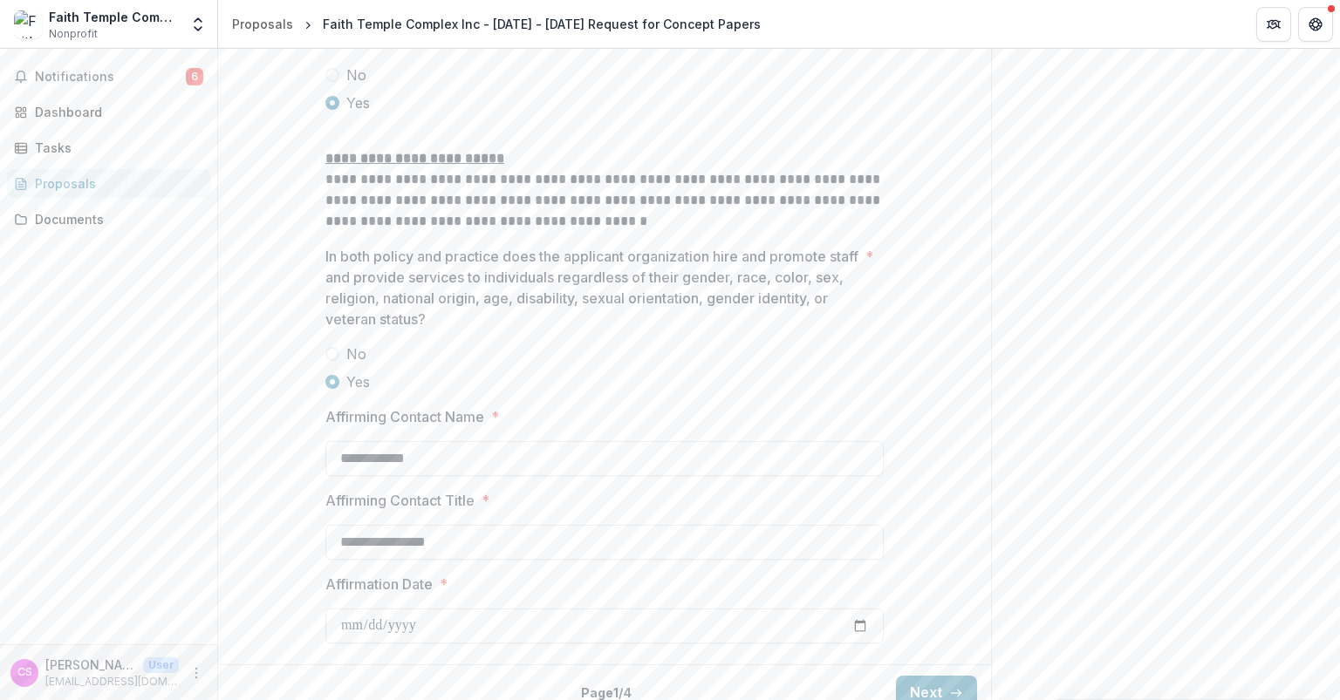
click at [549, 392] on label "Yes" at bounding box center [604, 382] width 558 height 21
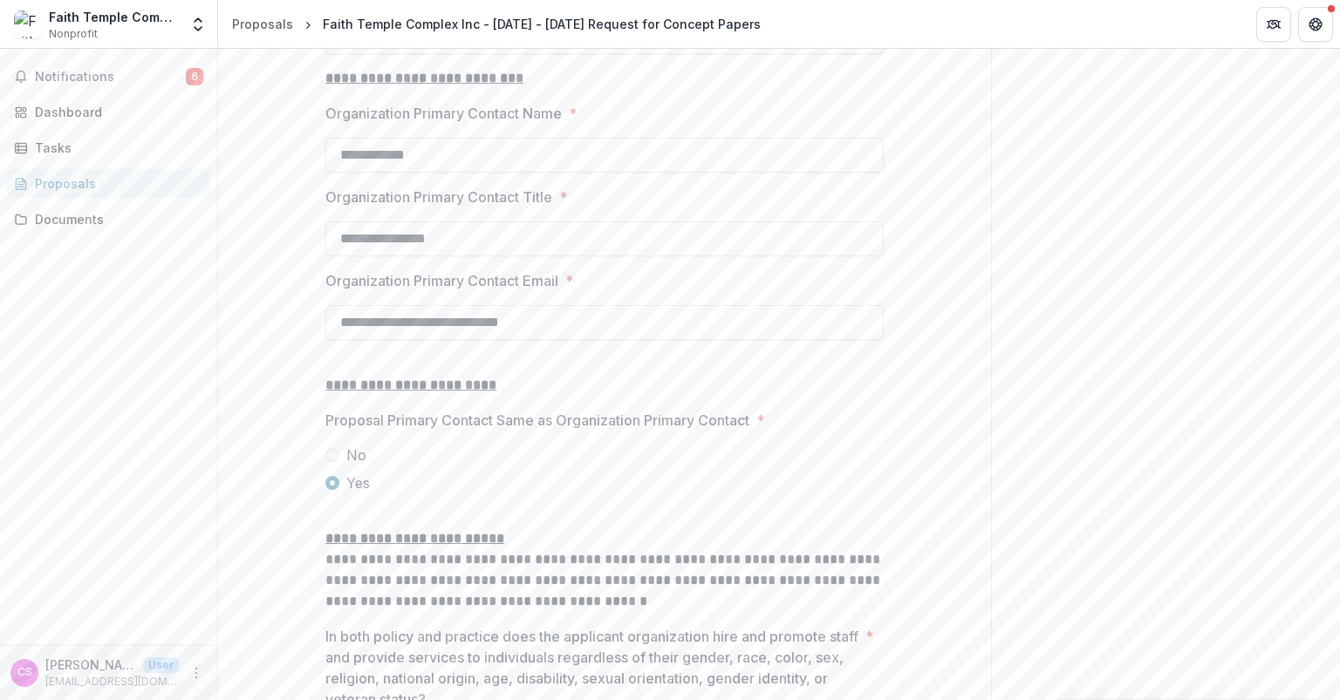
scroll to position [2368, 0]
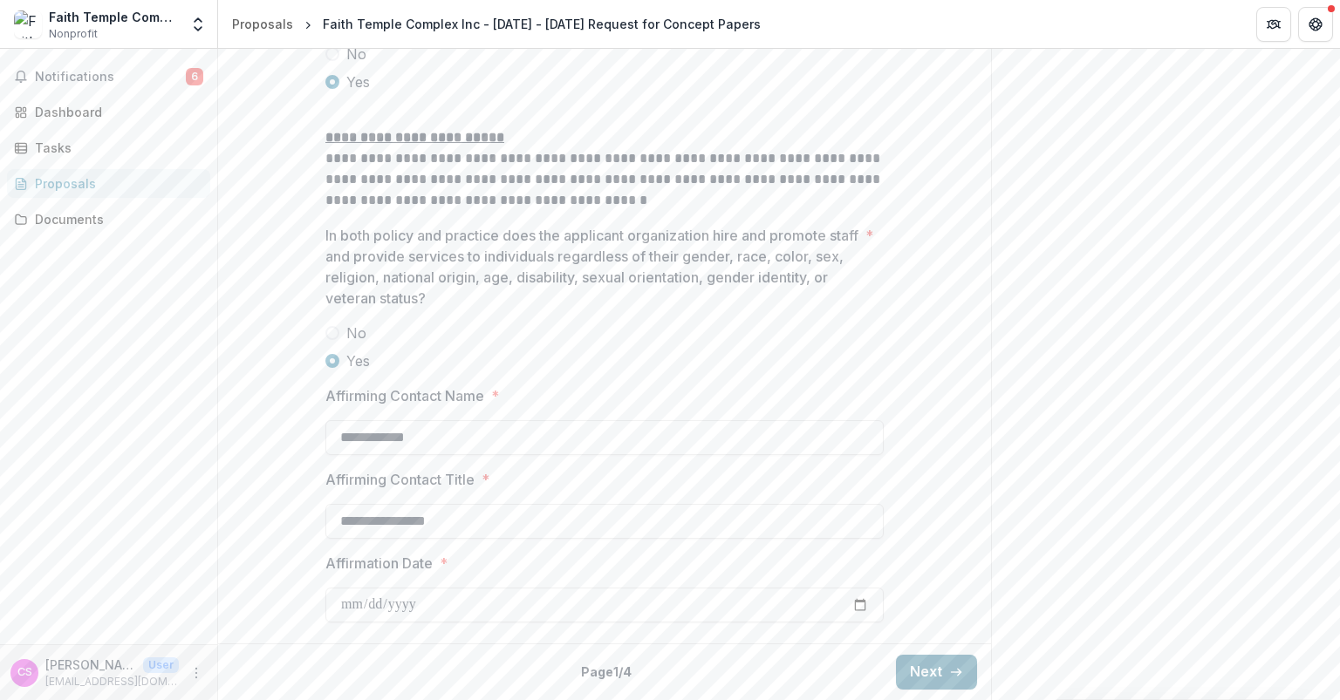
click at [926, 670] on button "Next" at bounding box center [936, 672] width 81 height 35
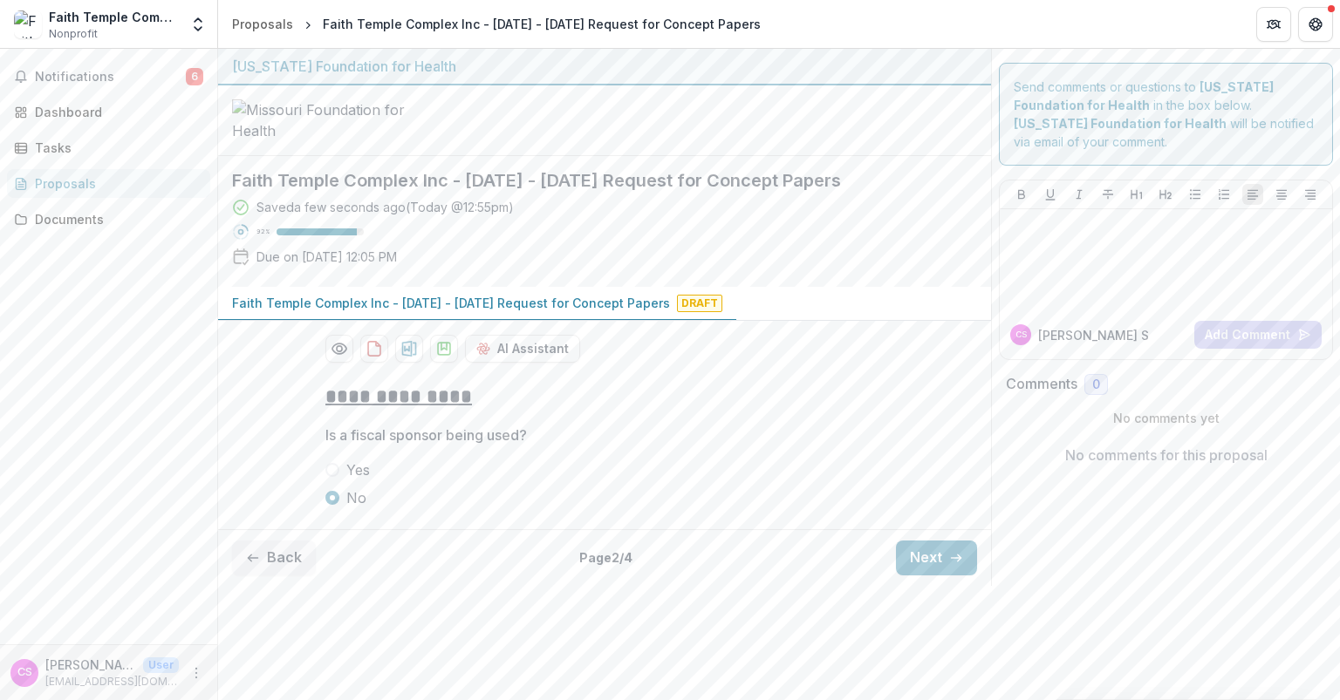
scroll to position [18, 0]
click at [931, 576] on button "Next" at bounding box center [936, 558] width 81 height 35
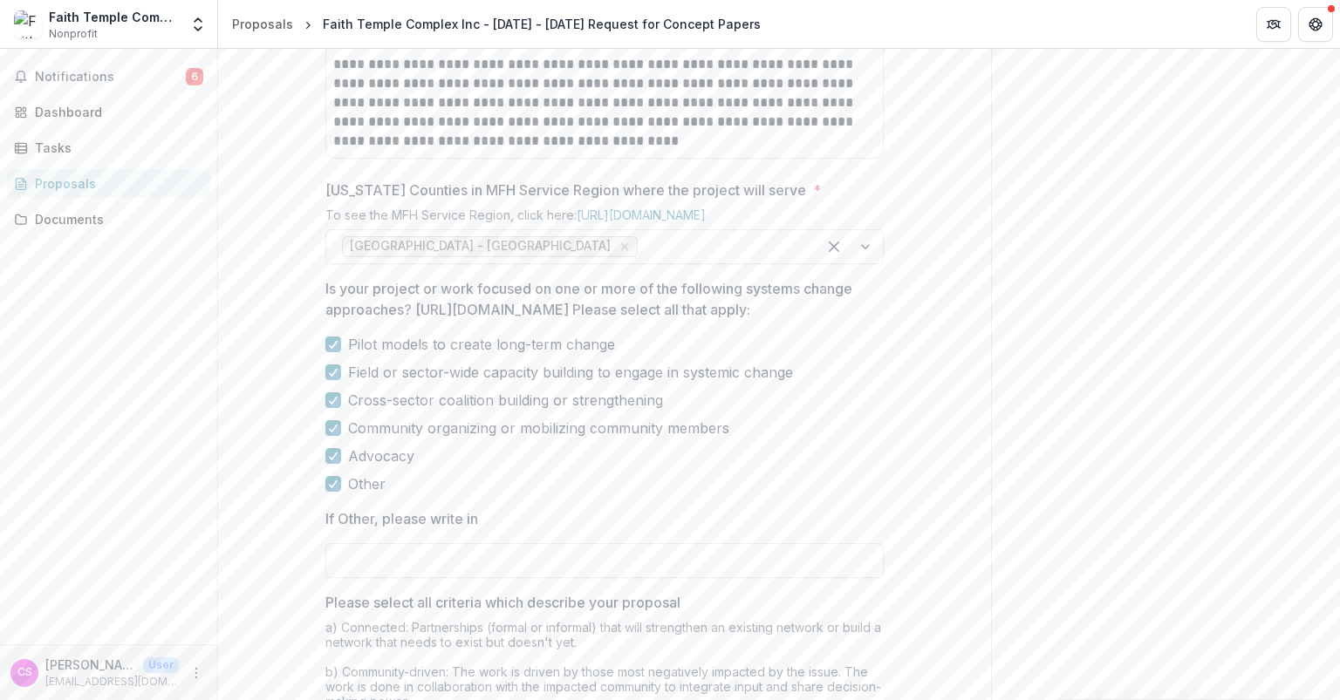
scroll to position [1536, 0]
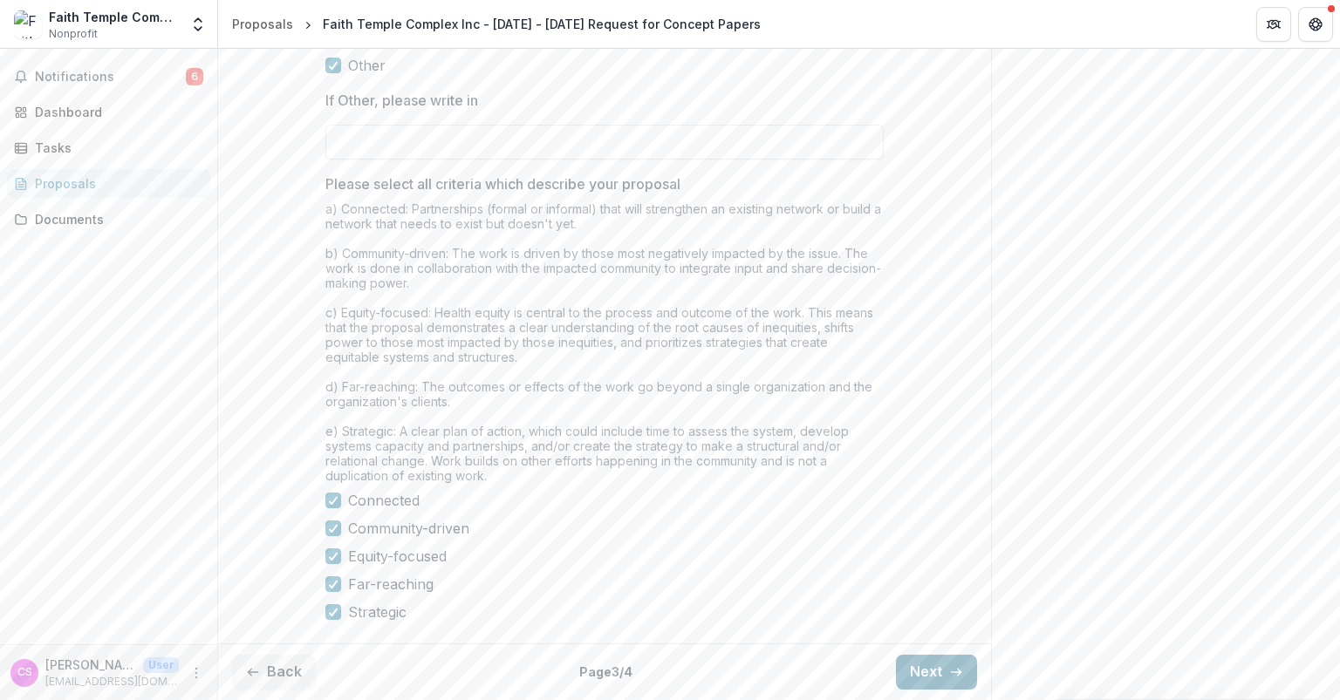
click at [940, 684] on button "Next" at bounding box center [936, 672] width 81 height 35
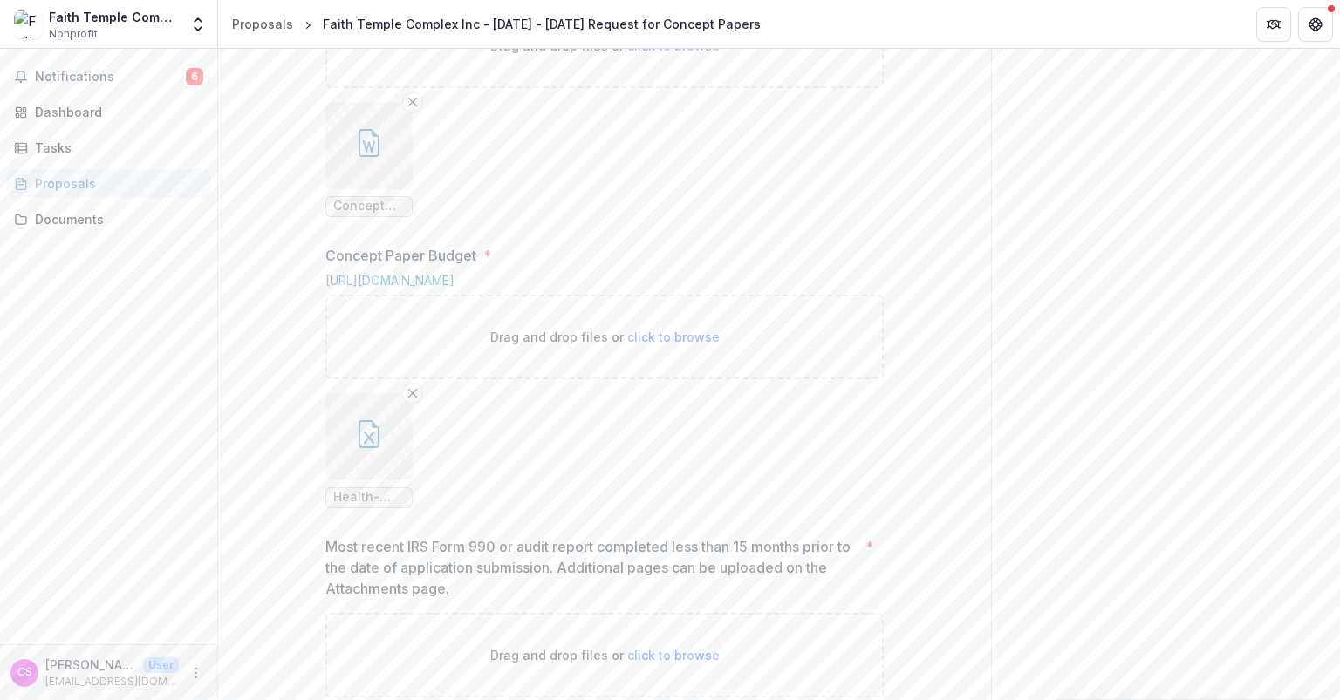
scroll to position [981, 0]
click at [379, 160] on icon "button" at bounding box center [369, 147] width 28 height 28
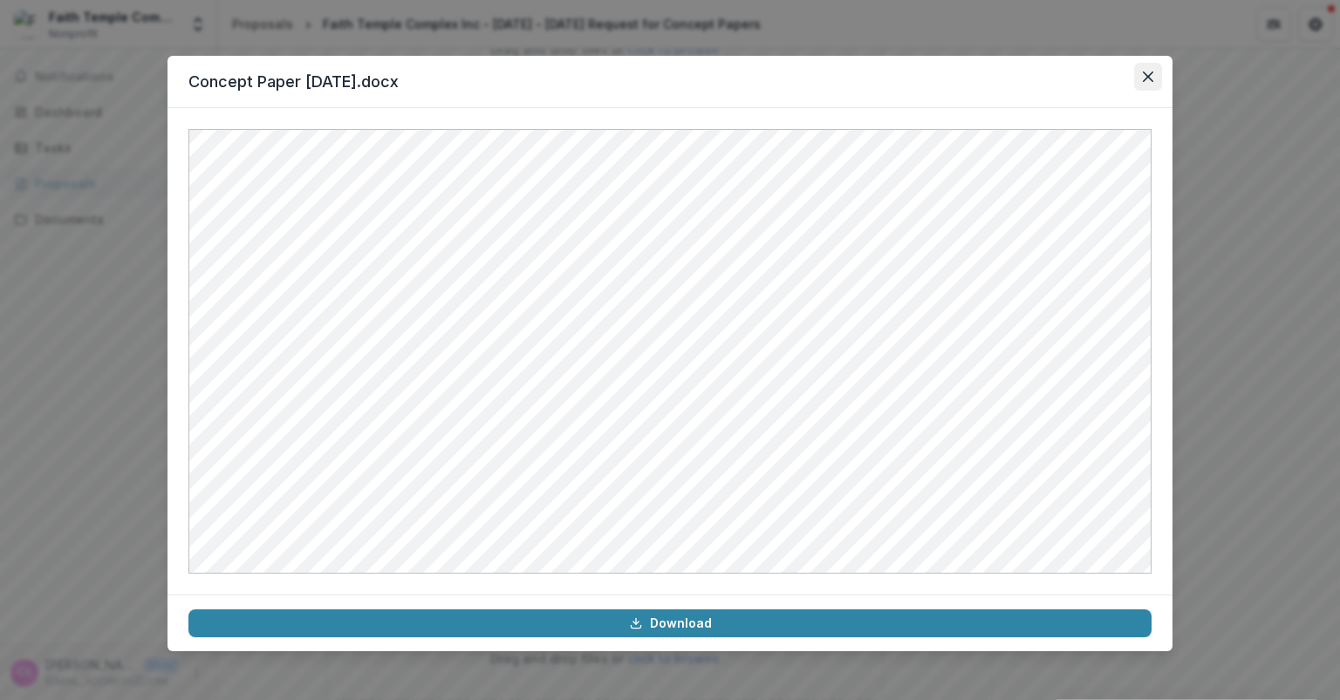
click at [1150, 87] on button "Close" at bounding box center [1148, 77] width 28 height 28
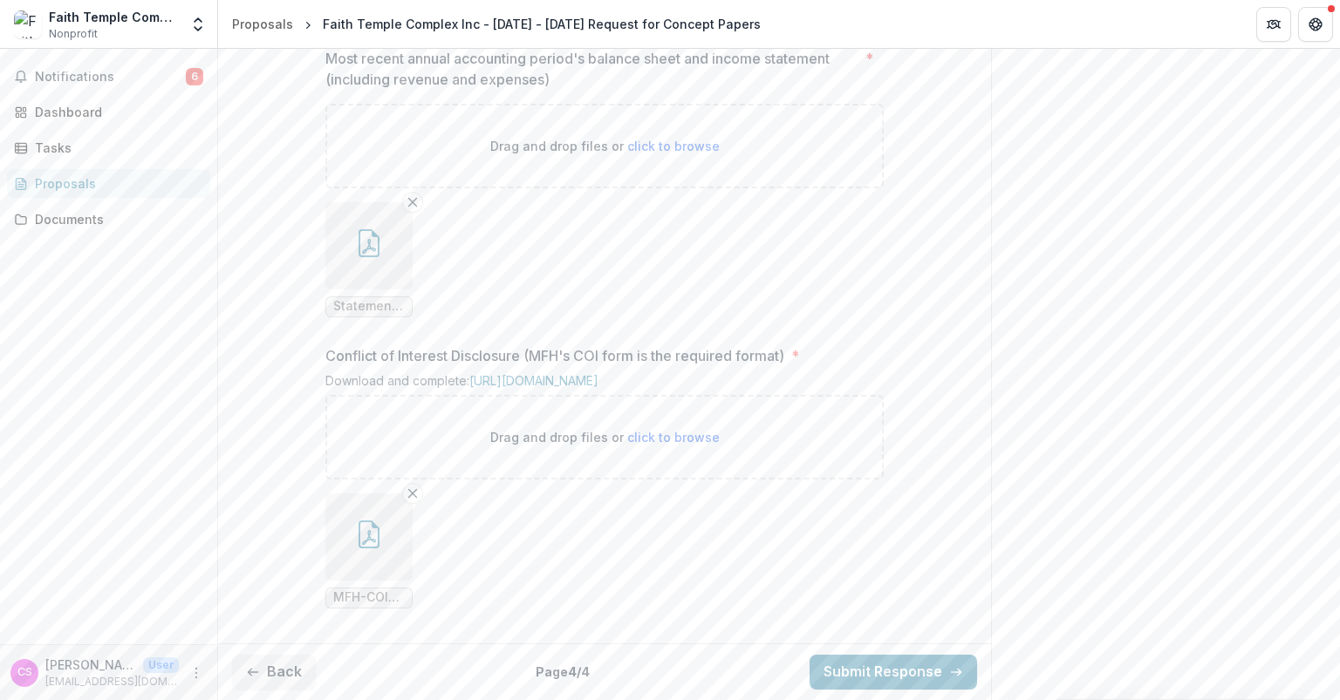
scroll to position [1954, 0]
click at [876, 679] on button "Submit Response" at bounding box center [892, 672] width 167 height 35
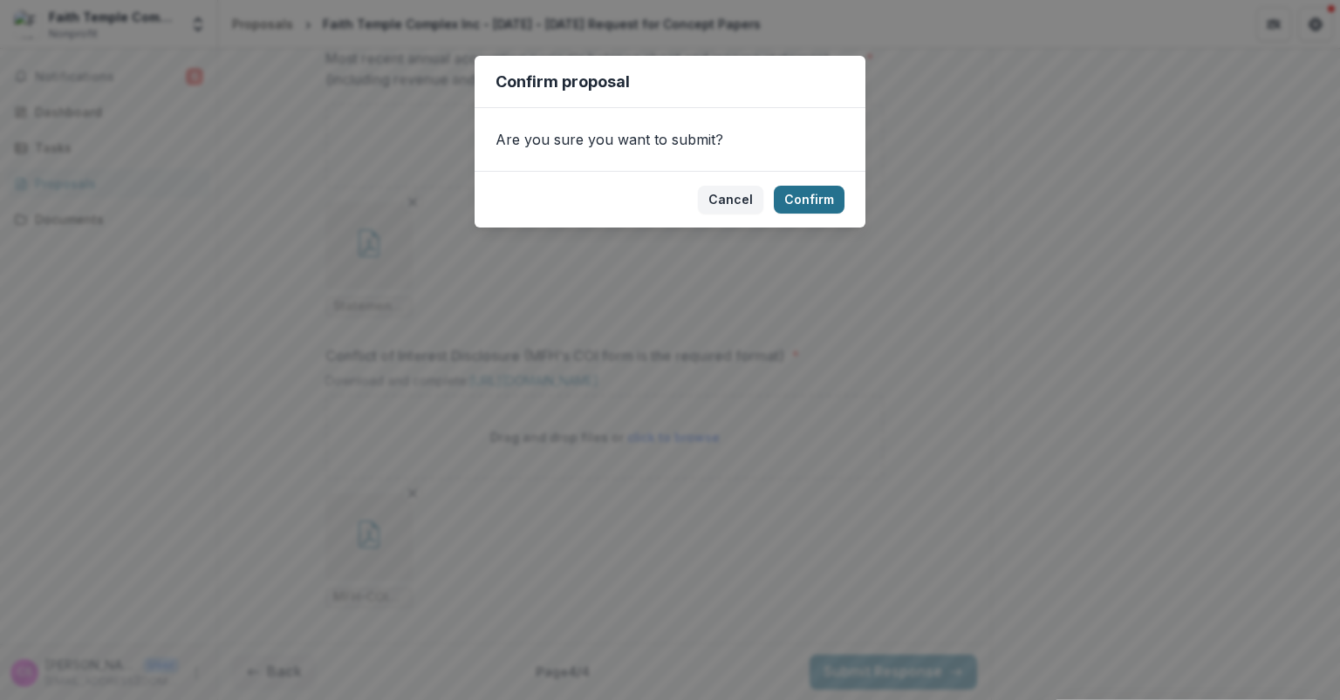
click at [810, 201] on button "Confirm" at bounding box center [809, 200] width 71 height 28
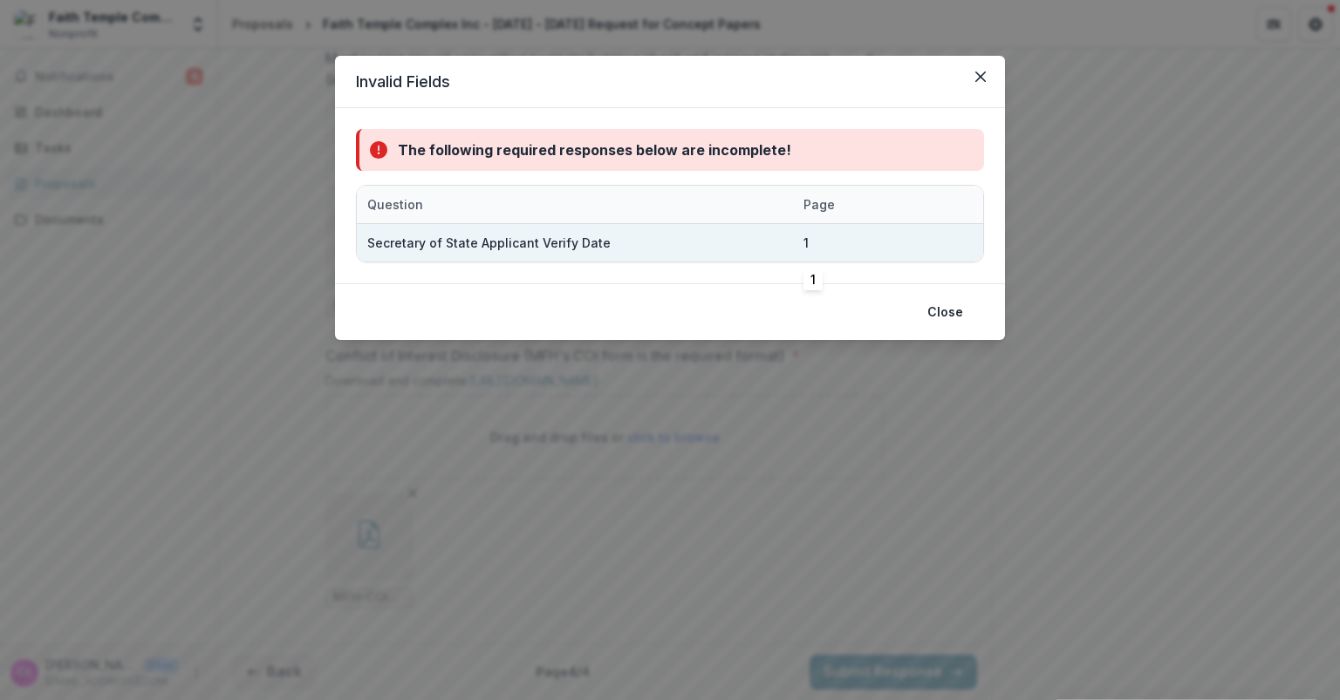
click at [807, 247] on div "1" at bounding box center [805, 243] width 5 height 18
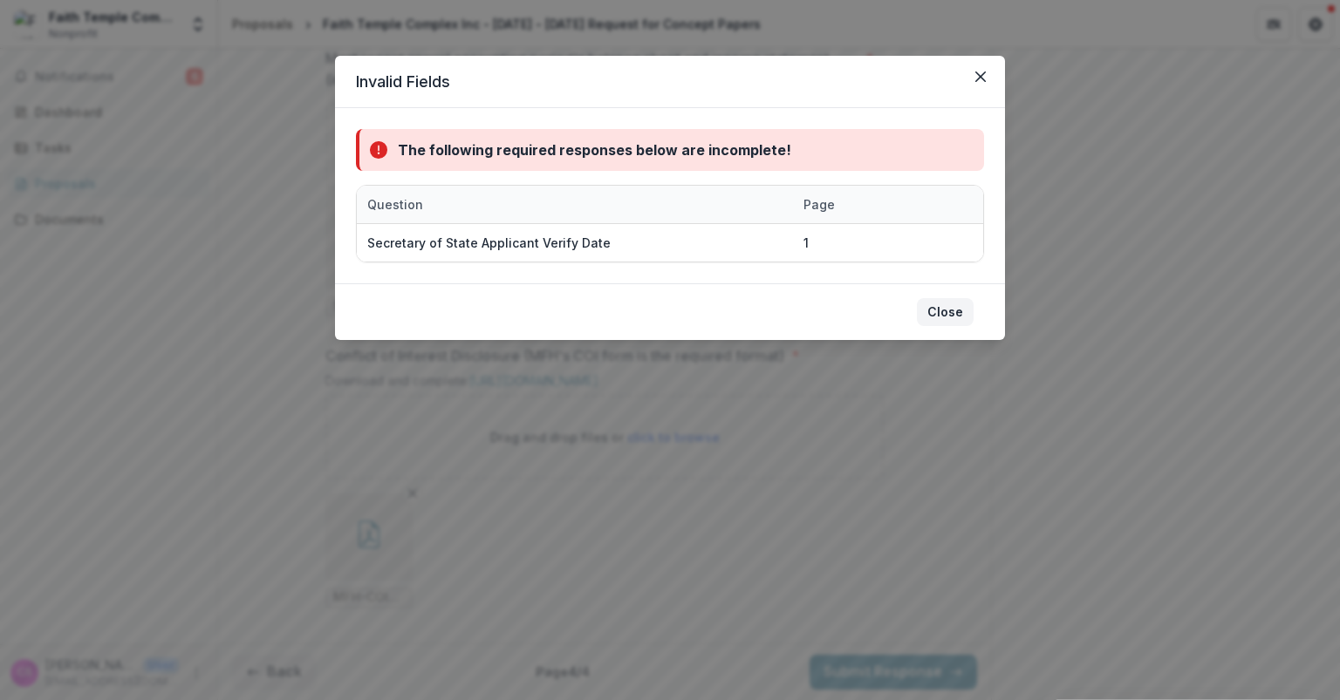
click at [940, 301] on button "Close" at bounding box center [945, 312] width 57 height 28
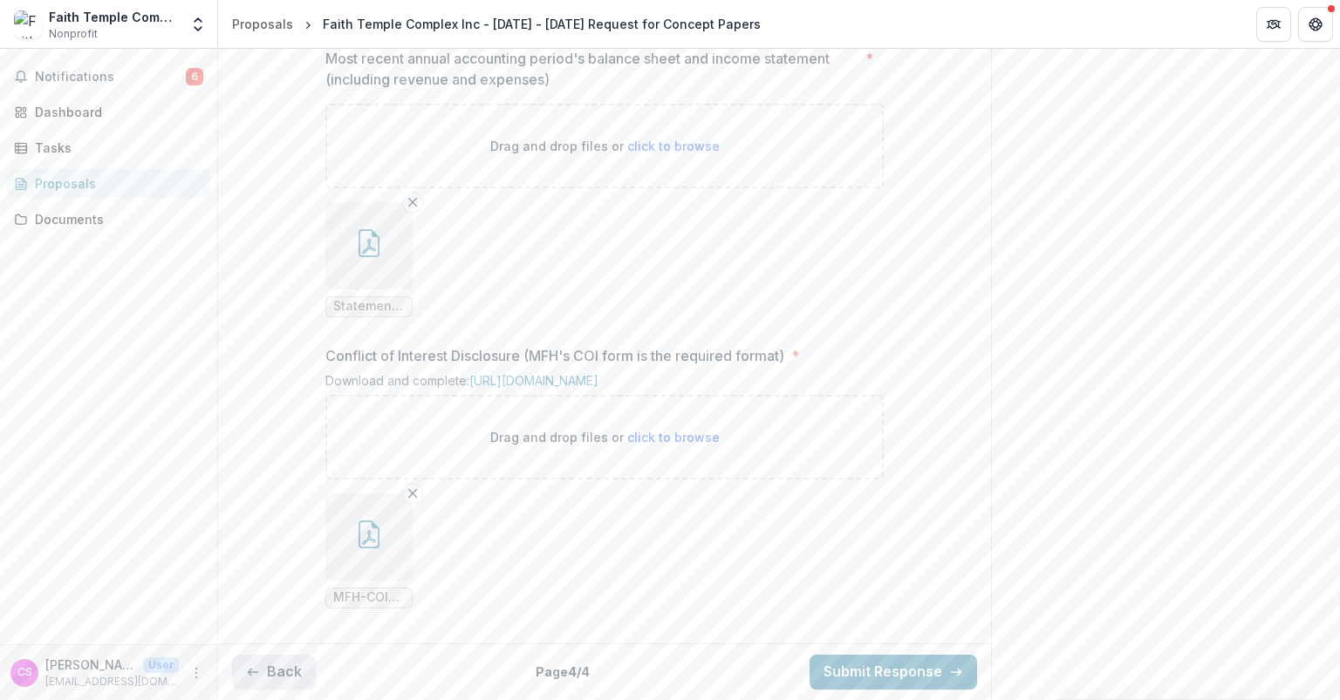
click at [258, 675] on icon "button" at bounding box center [253, 672] width 14 height 14
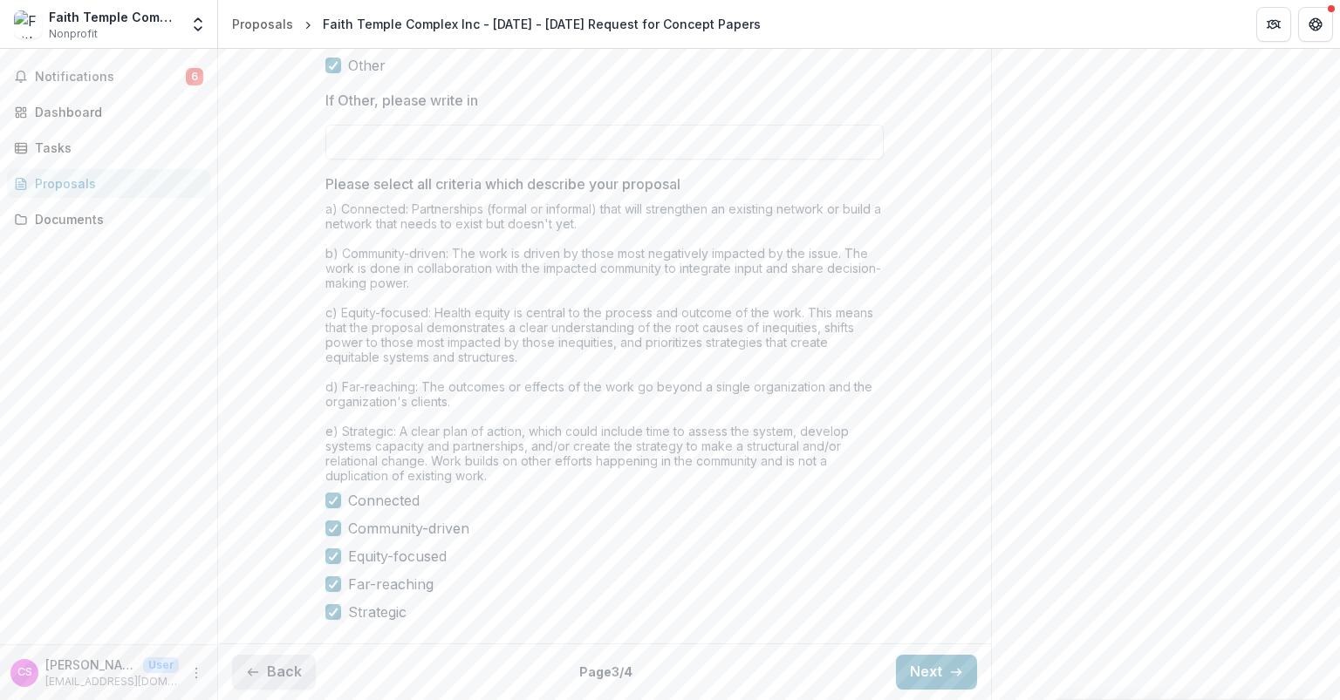
scroll to position [1536, 0]
click at [258, 675] on icon "button" at bounding box center [253, 672] width 14 height 14
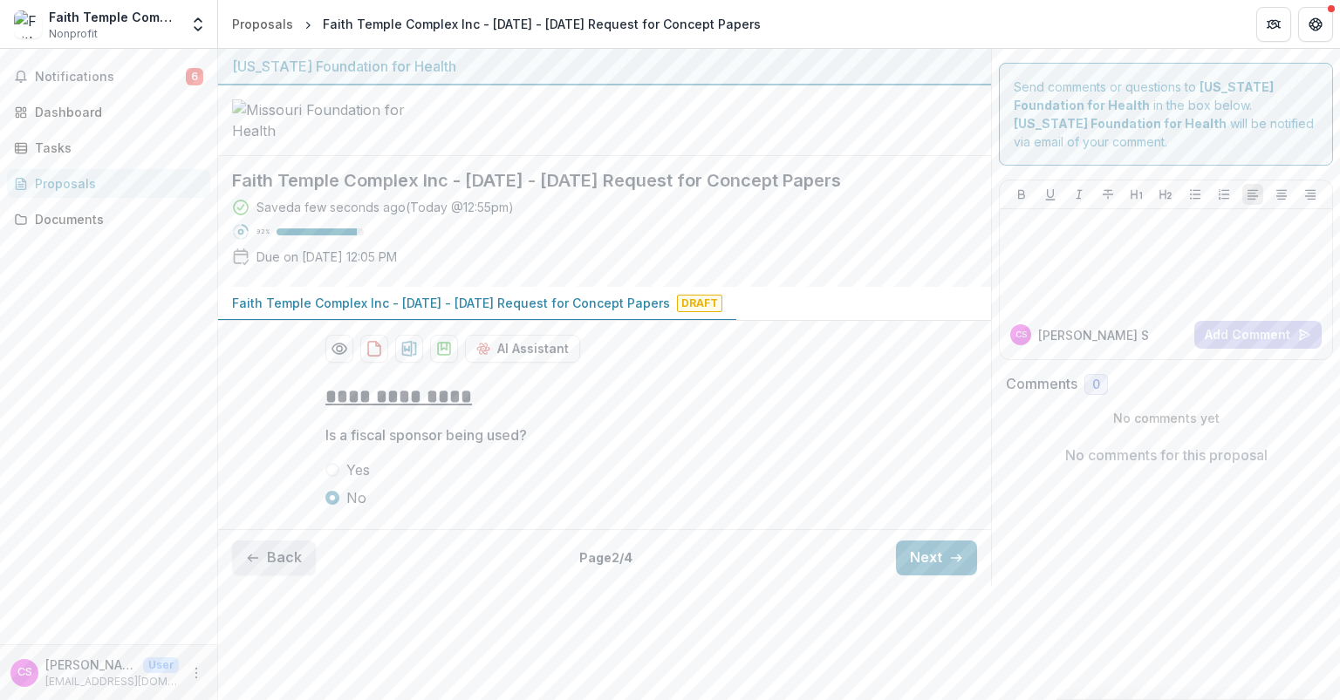
scroll to position [0, 0]
click at [258, 576] on button "Back" at bounding box center [274, 558] width 84 height 35
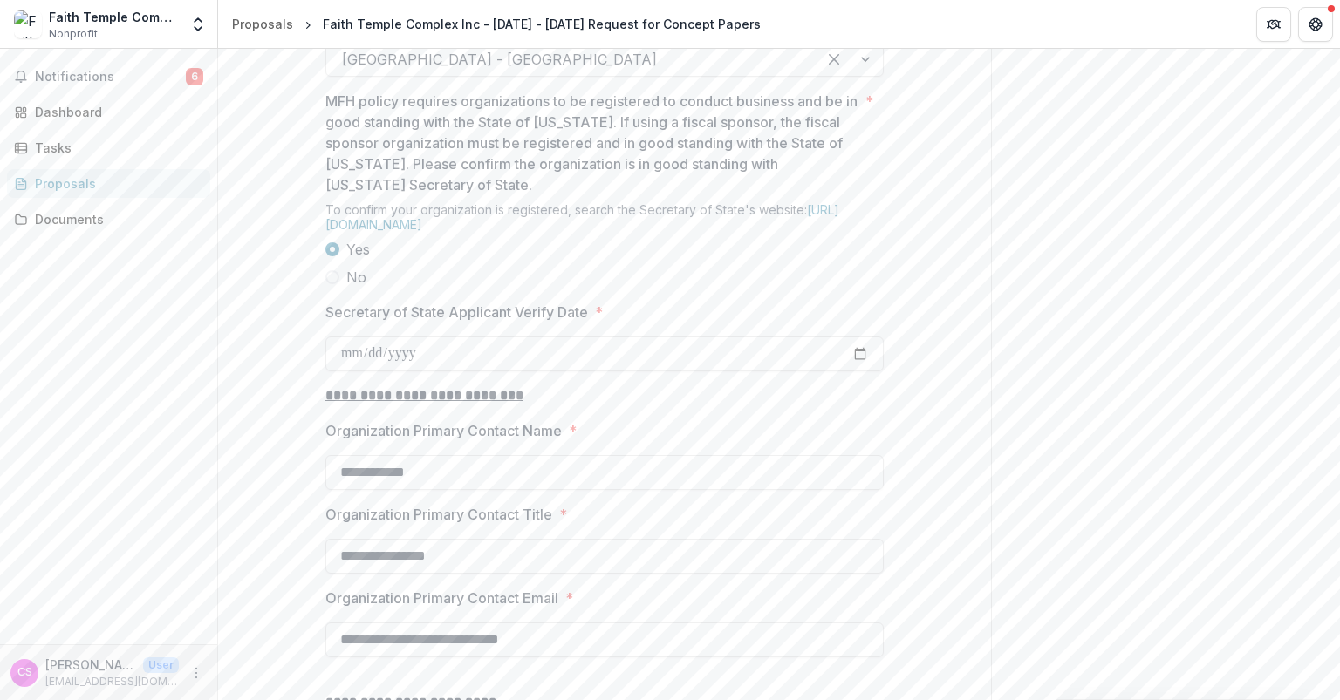
scroll to position [1516, 0]
click at [556, 233] on link "https://bsd.sos.mo.gov/BusinessEntity/BESearch.aspx?SearchType=0" at bounding box center [582, 218] width 514 height 30
click at [356, 372] on input "Secretary of State Applicant Verify Date *" at bounding box center [604, 355] width 558 height 35
type input "**********"
click at [813, 289] on label "No" at bounding box center [604, 278] width 558 height 21
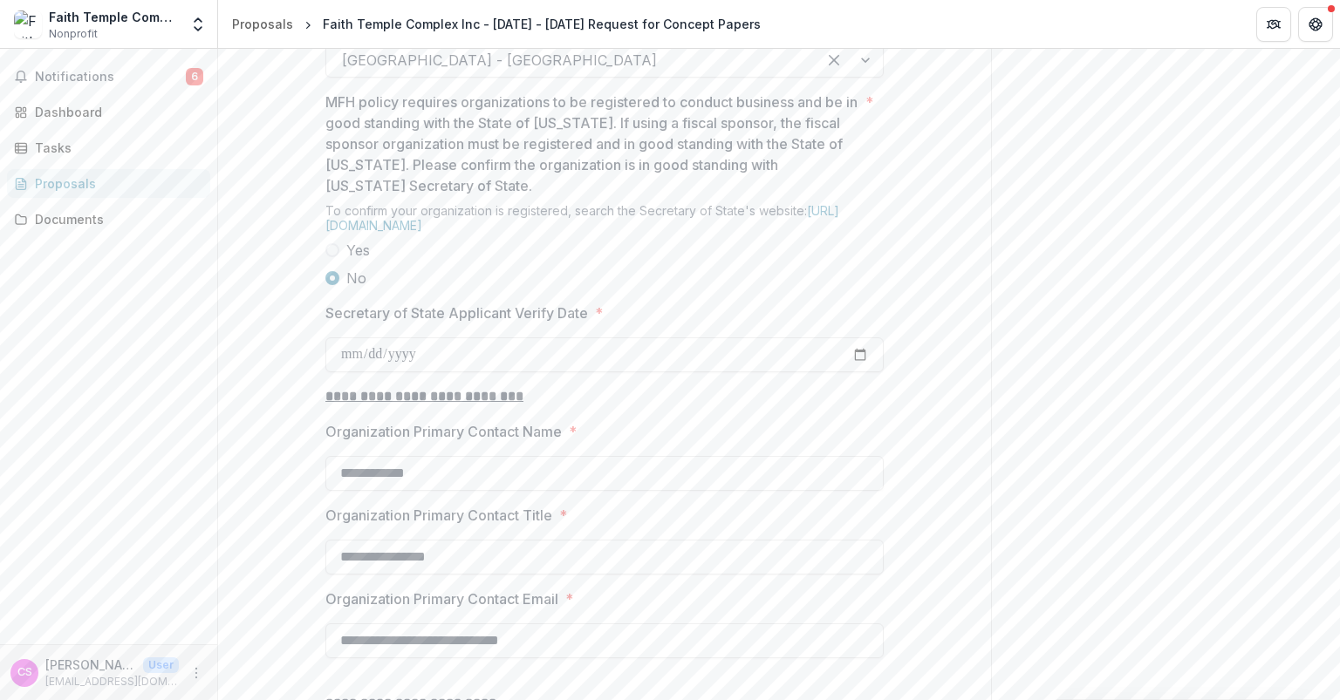
click at [813, 289] on label "No" at bounding box center [604, 278] width 558 height 21
click at [329, 240] on div "To confirm your organization is registered, search the Secretary of State's web…" at bounding box center [604, 221] width 558 height 37
click at [331, 257] on span at bounding box center [332, 250] width 14 height 14
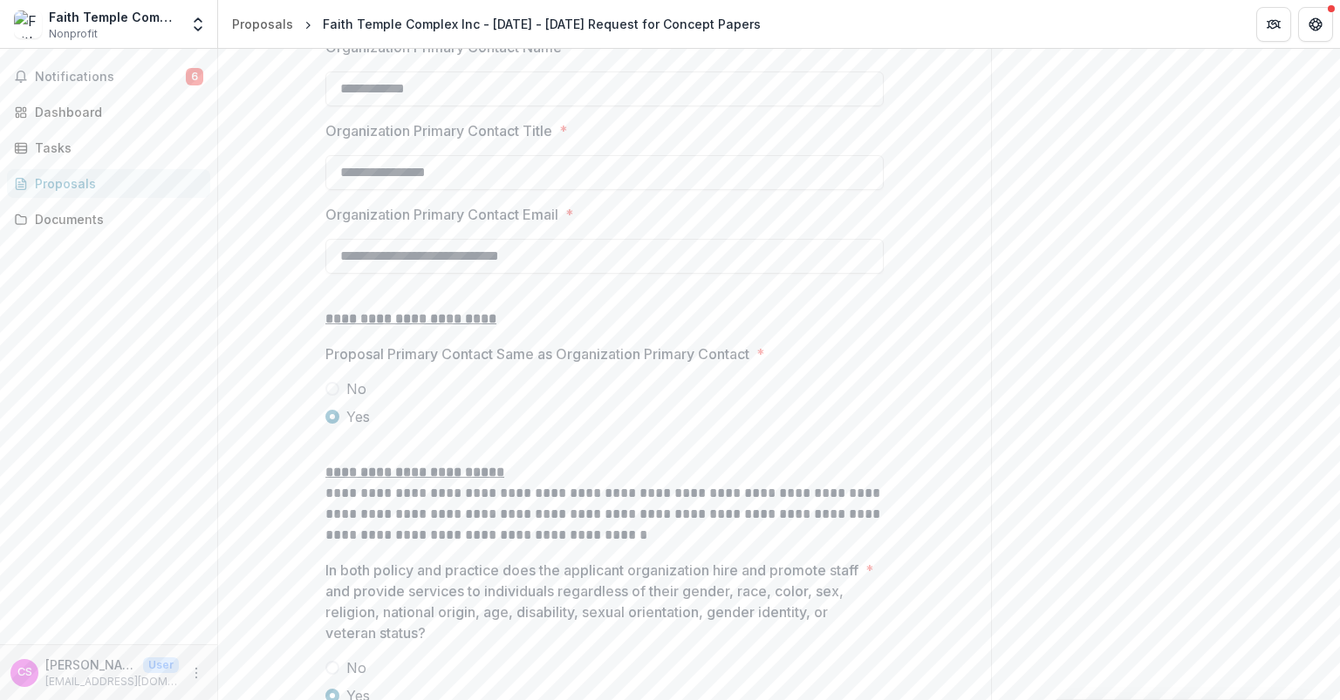
scroll to position [2368, 0]
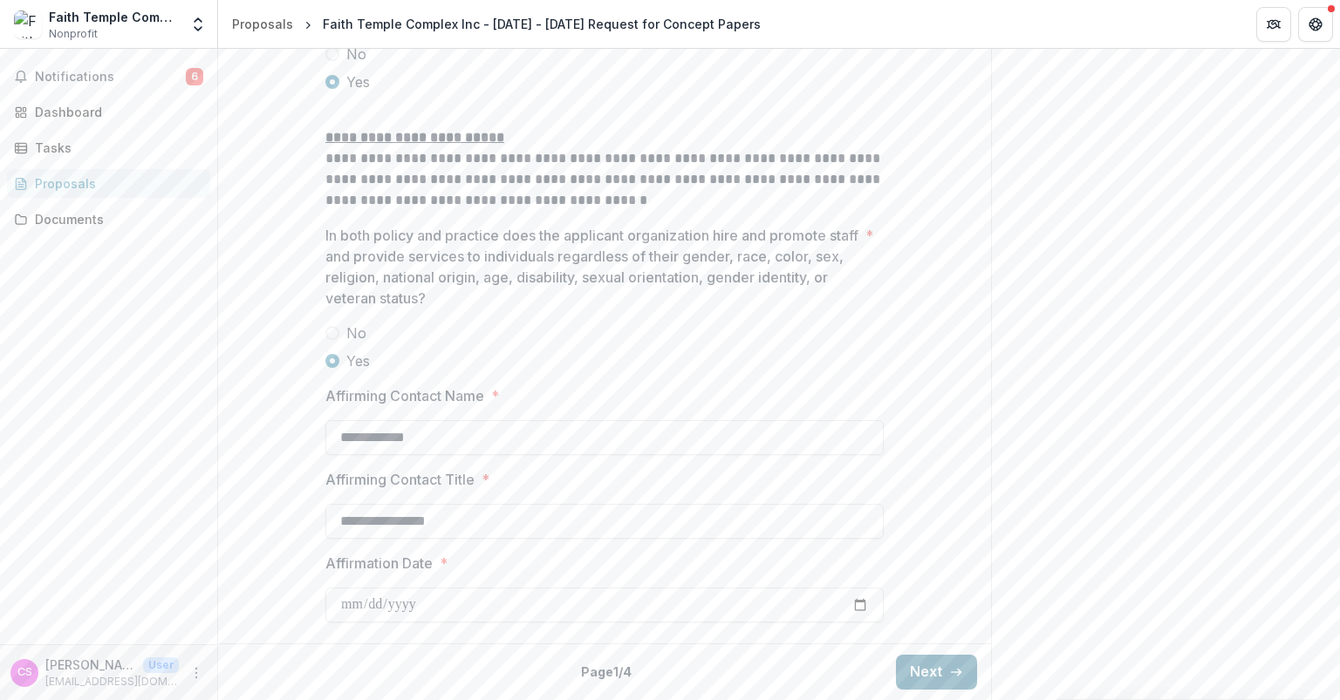
click at [914, 679] on button "Next" at bounding box center [936, 672] width 81 height 35
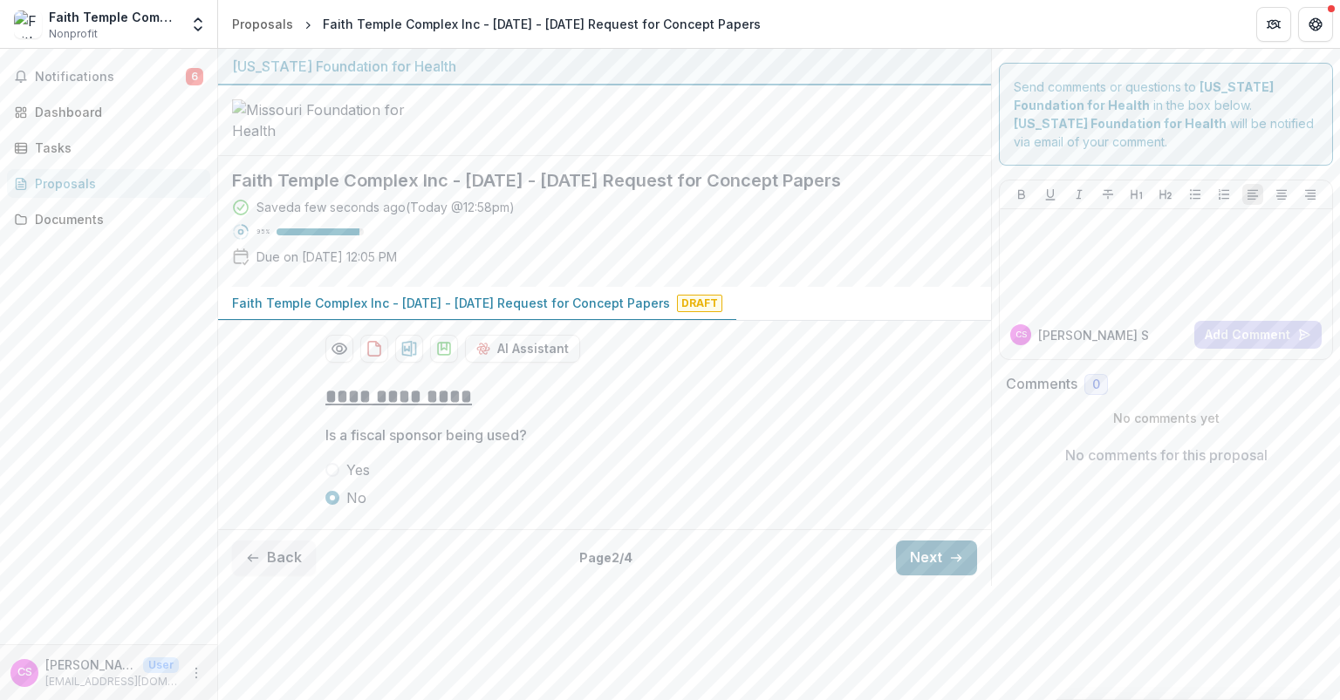
click at [914, 576] on button "Next" at bounding box center [936, 558] width 81 height 35
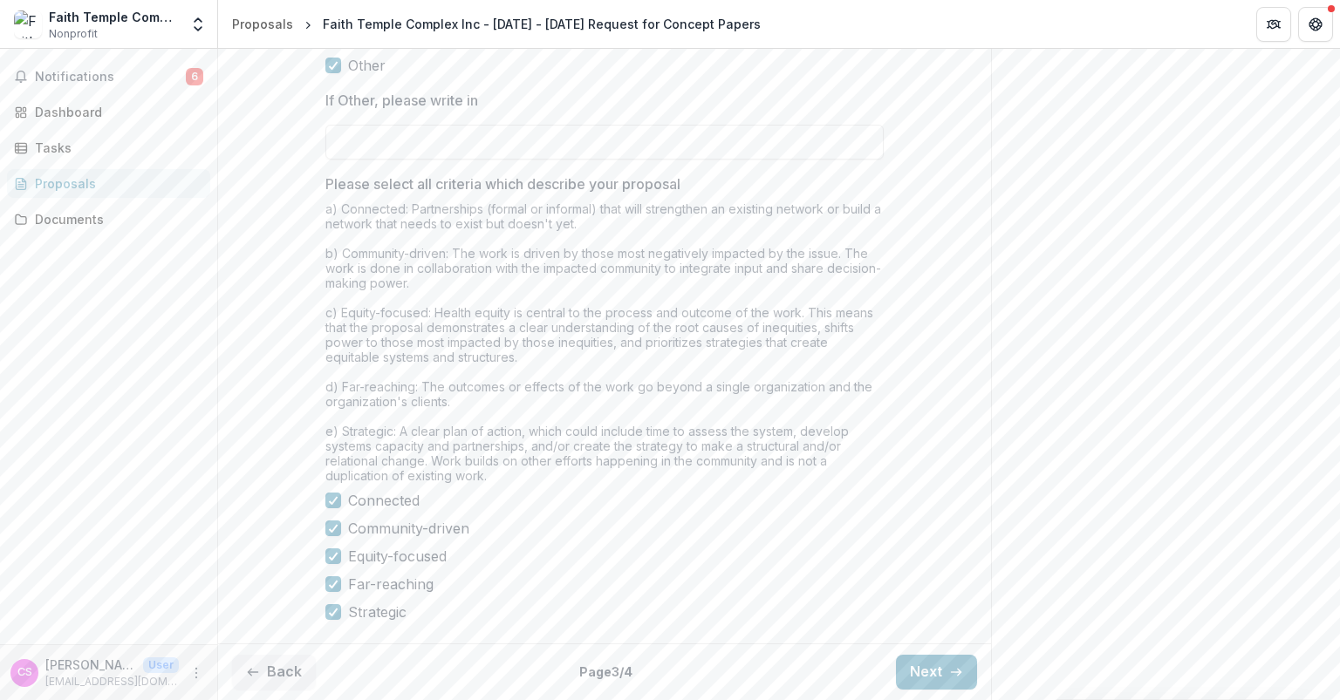
scroll to position [1536, 0]
click at [920, 676] on button "Next" at bounding box center [936, 672] width 81 height 35
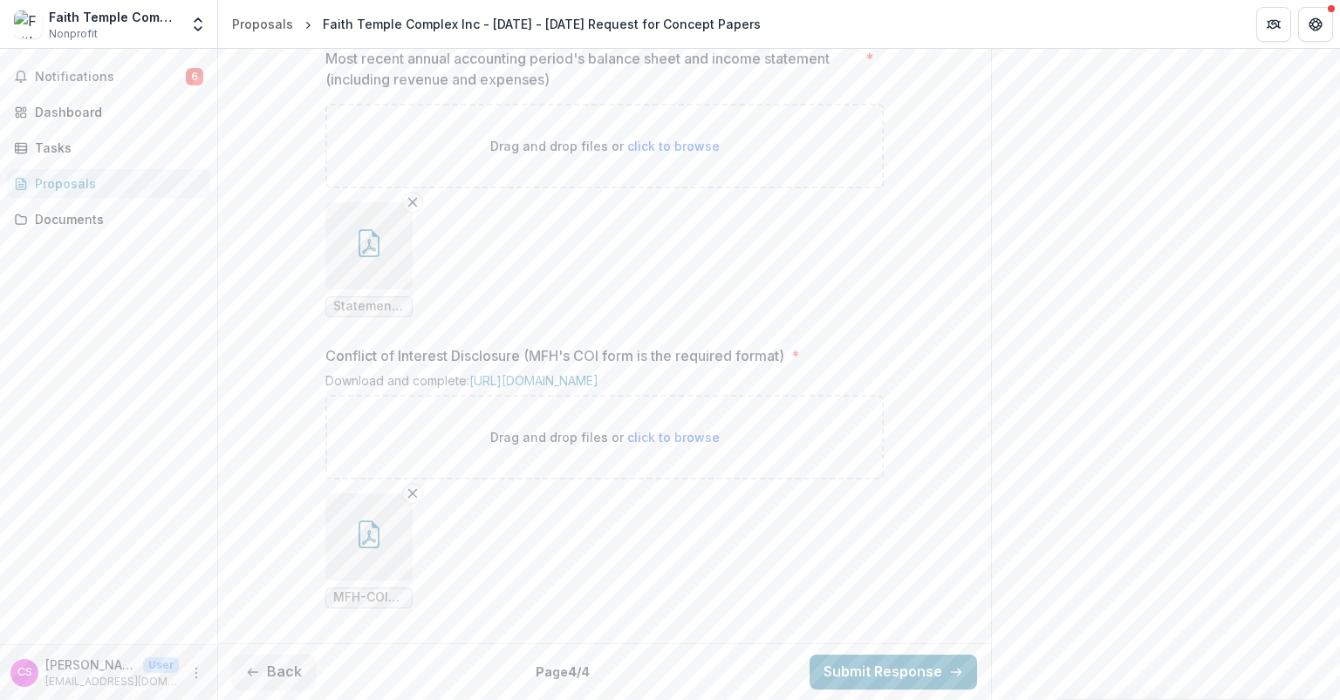
scroll to position [1954, 0]
click at [902, 670] on button "Submit Response" at bounding box center [892, 672] width 167 height 35
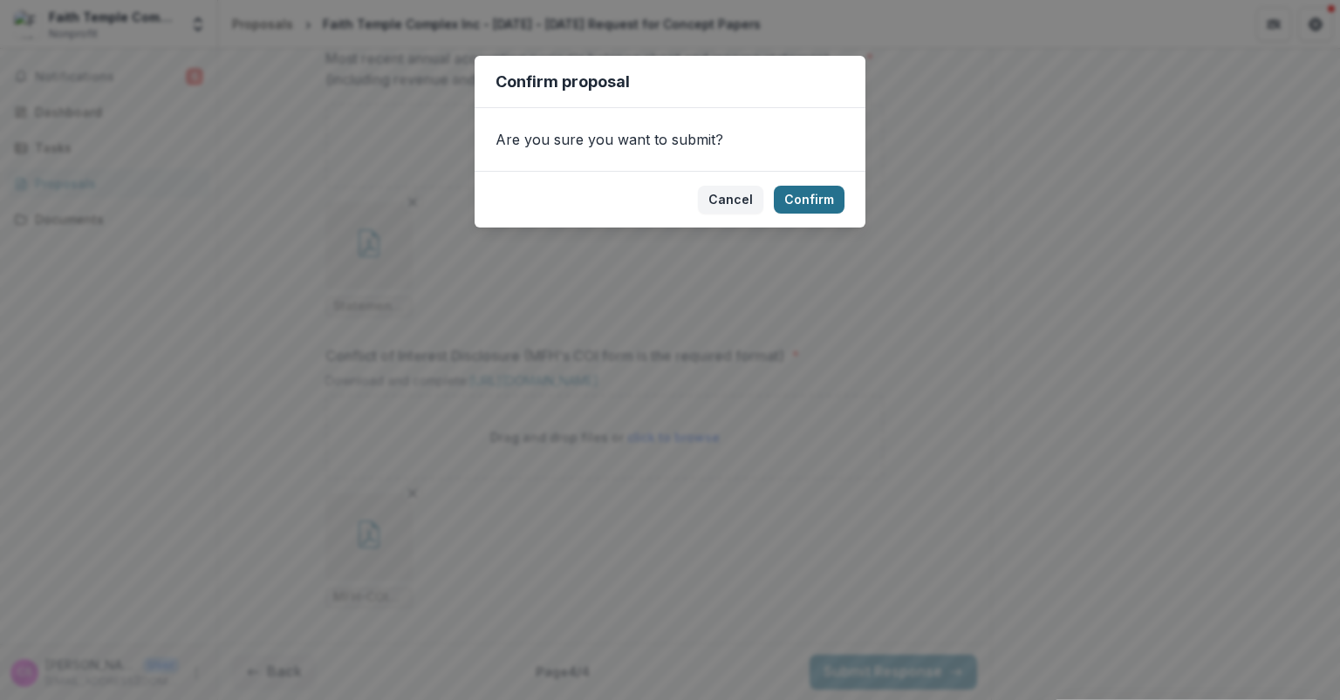
click at [814, 195] on button "Confirm" at bounding box center [809, 200] width 71 height 28
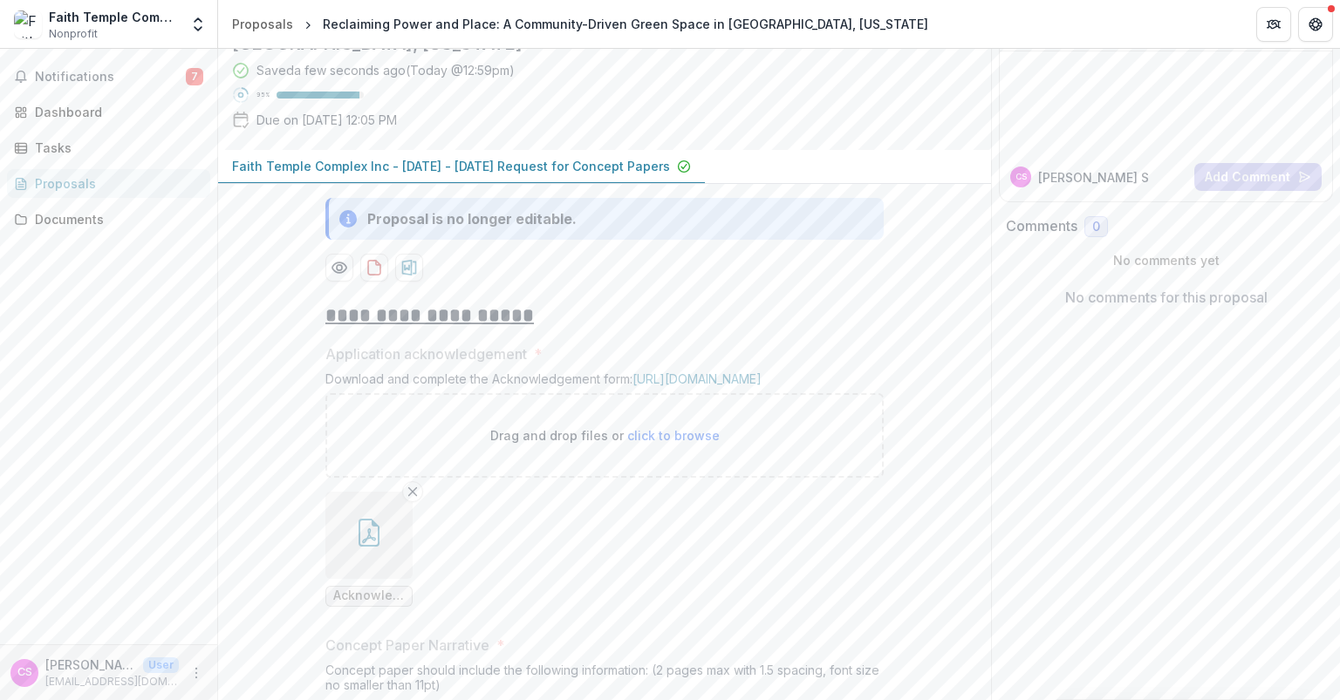
scroll to position [0, 0]
